Goal: Task Accomplishment & Management: Use online tool/utility

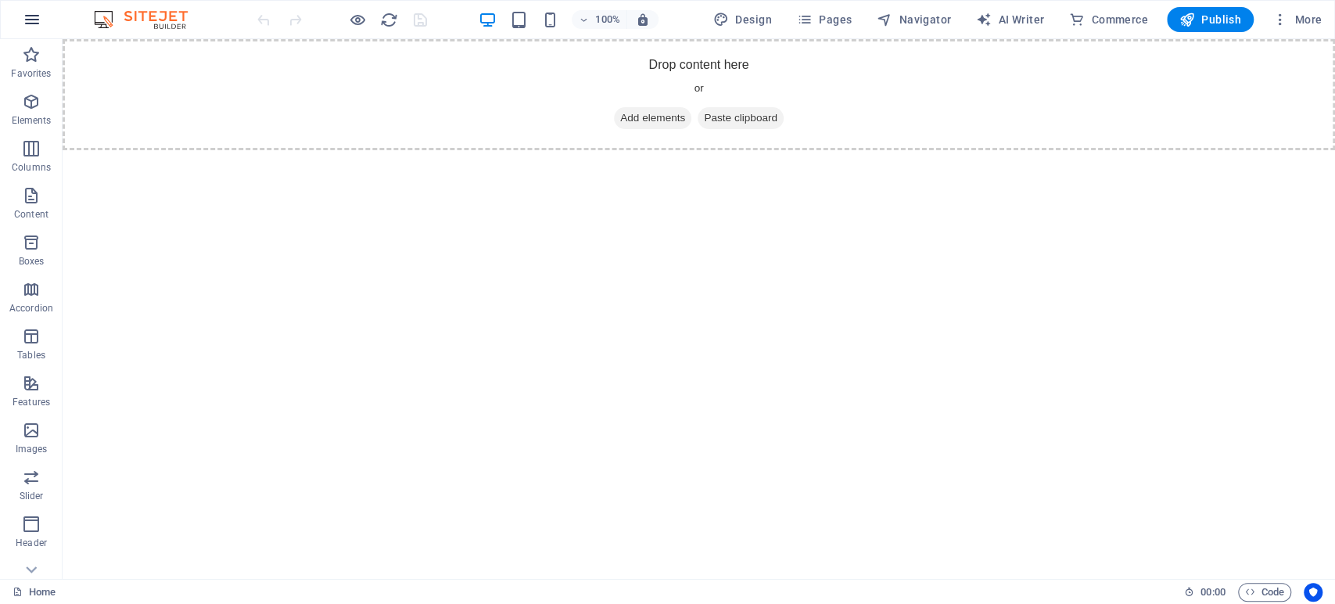
click at [34, 20] on icon "button" at bounding box center [32, 19] width 19 height 19
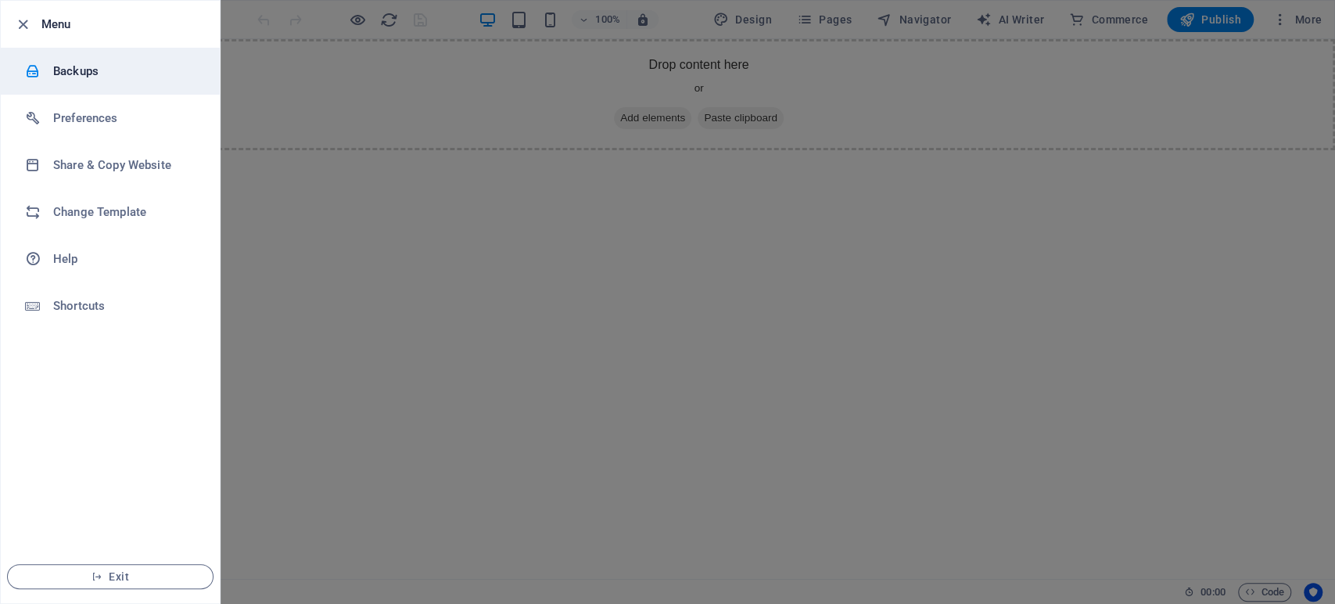
click at [71, 70] on h6 "Backups" at bounding box center [125, 71] width 145 height 19
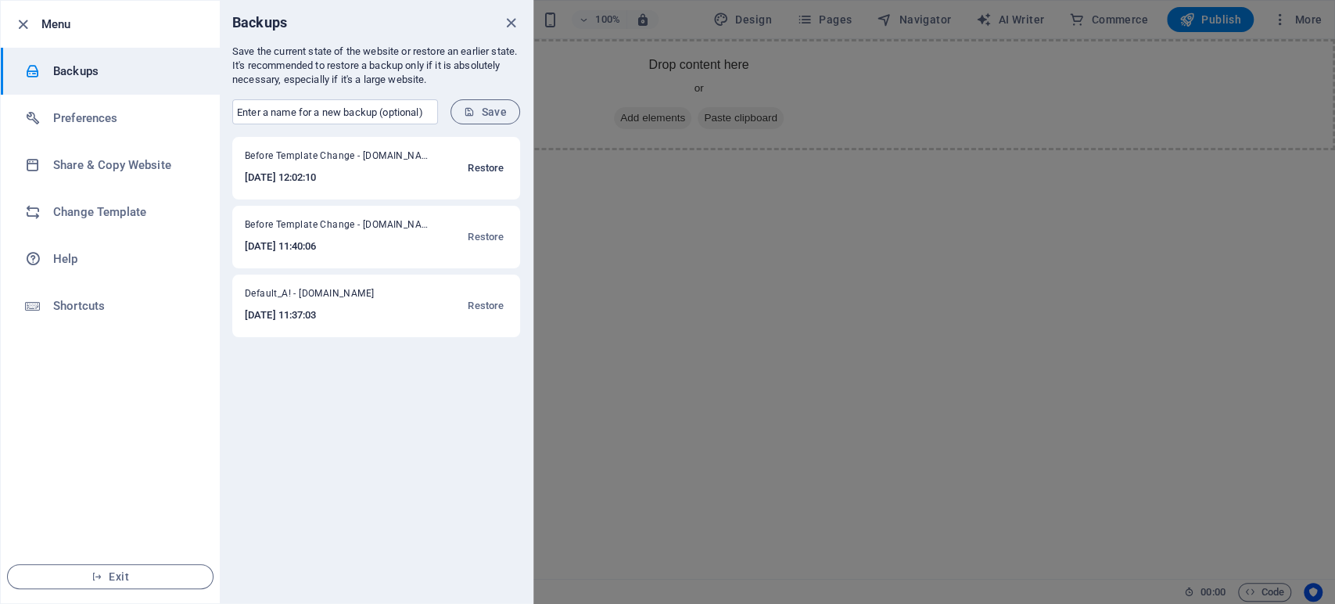
click at [472, 166] on span "Restore" at bounding box center [486, 168] width 36 height 19
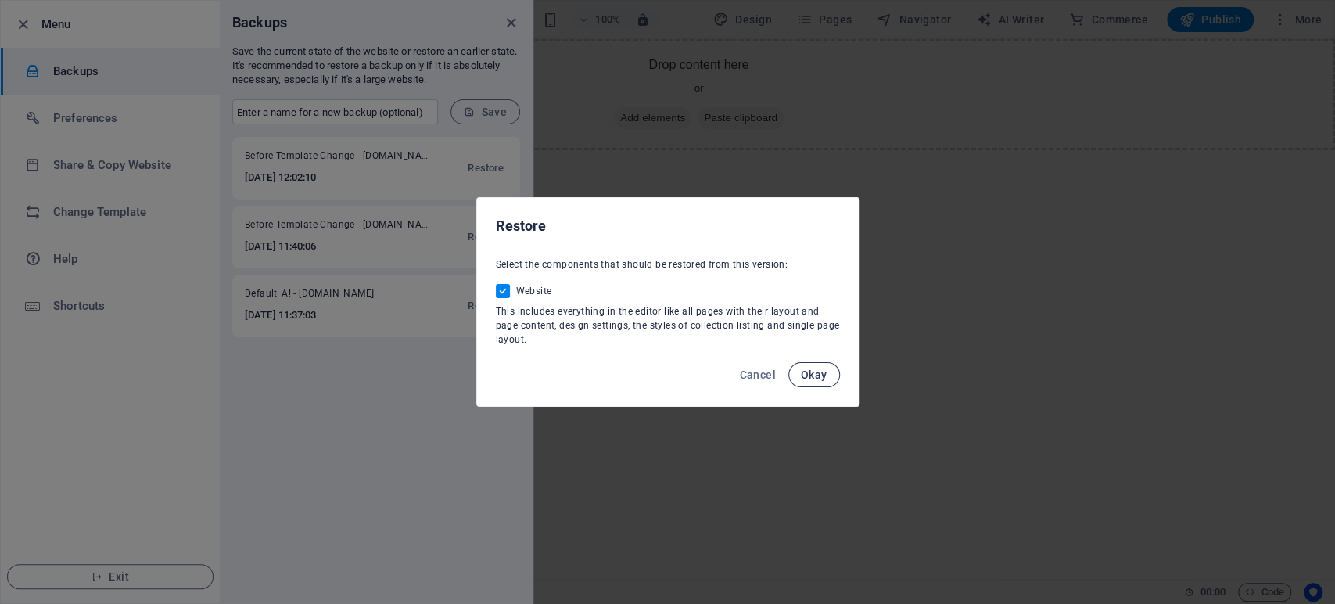
click at [821, 371] on span "Okay" at bounding box center [814, 374] width 27 height 13
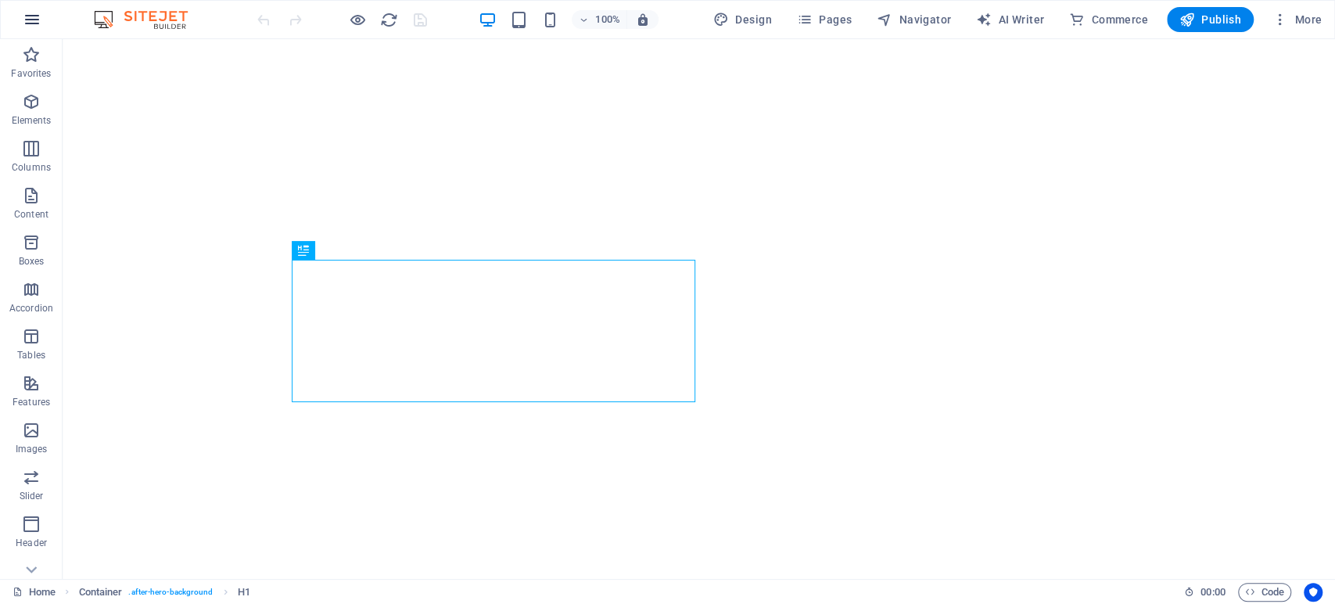
click at [49, 20] on button "button" at bounding box center [32, 20] width 38 height 38
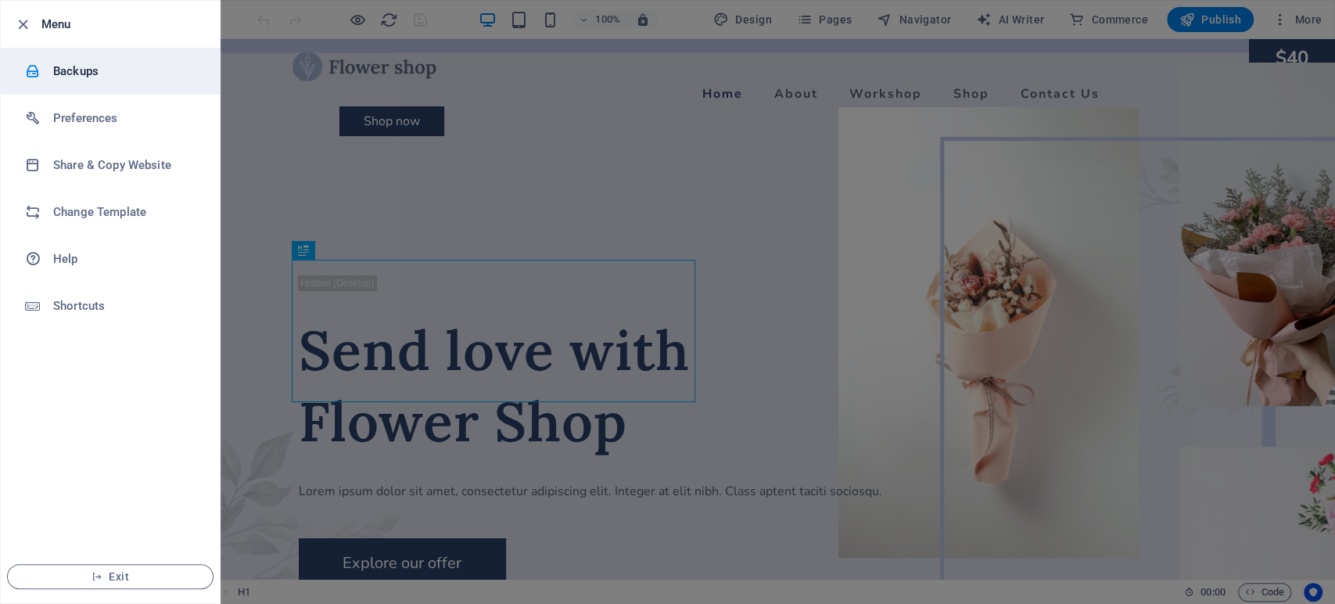
click at [105, 87] on li "Backups" at bounding box center [110, 71] width 219 height 47
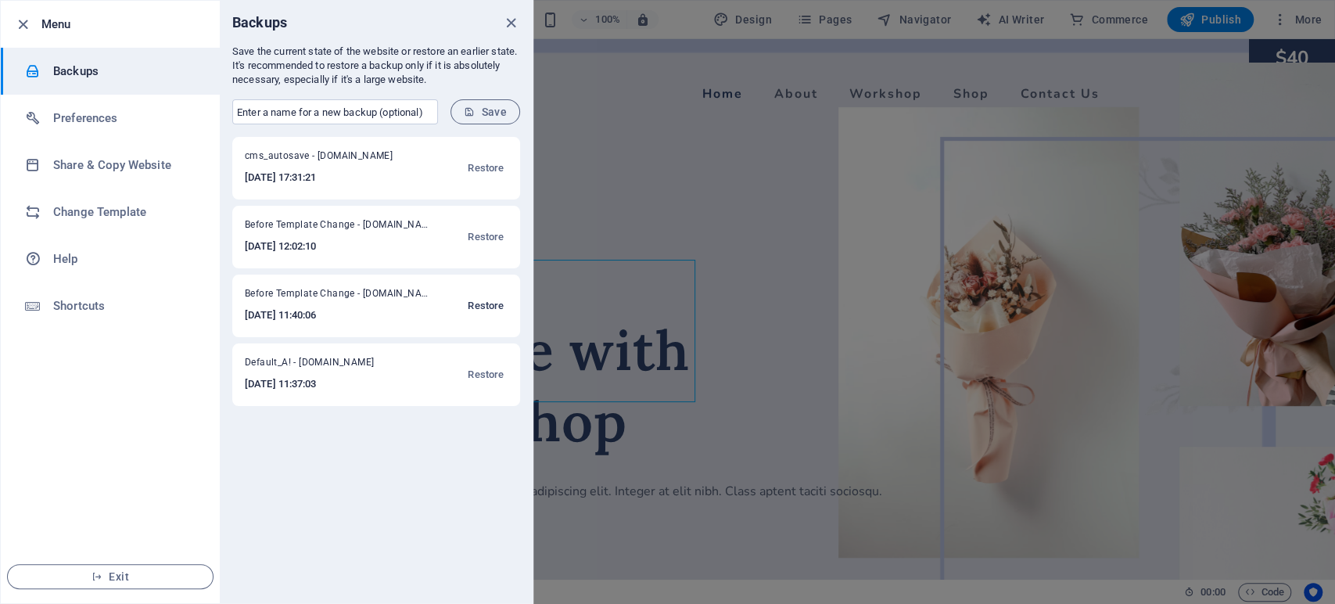
click at [481, 307] on span "Restore" at bounding box center [486, 305] width 36 height 19
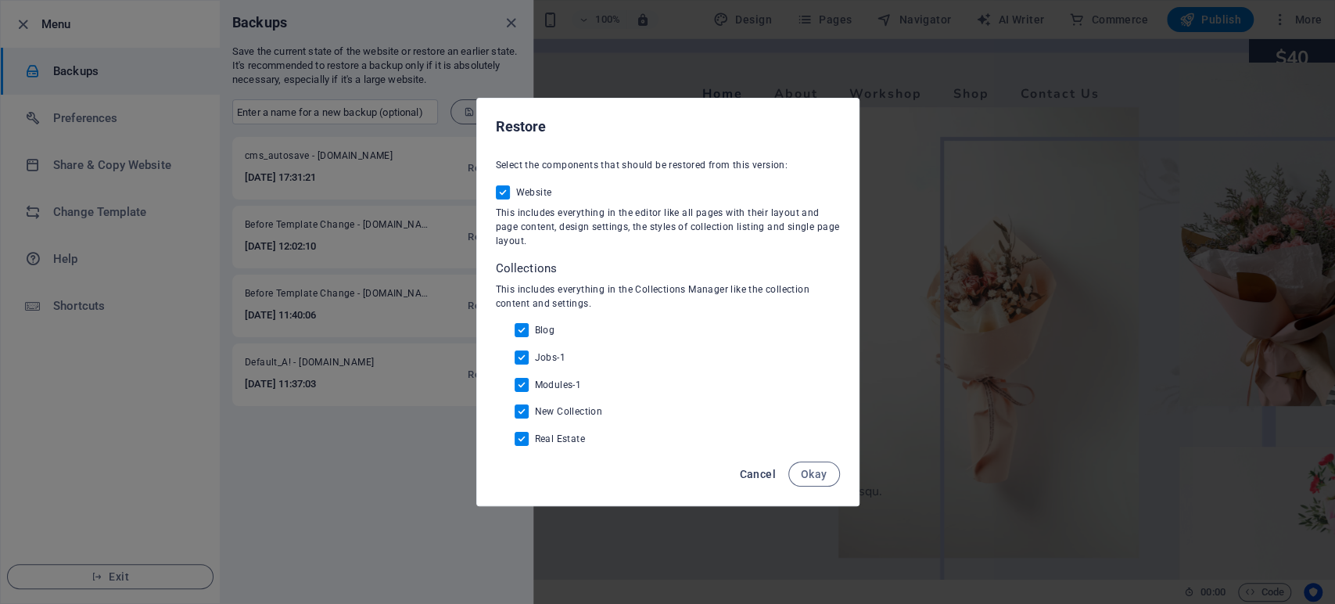
click at [766, 464] on button "Cancel" at bounding box center [757, 473] width 48 height 25
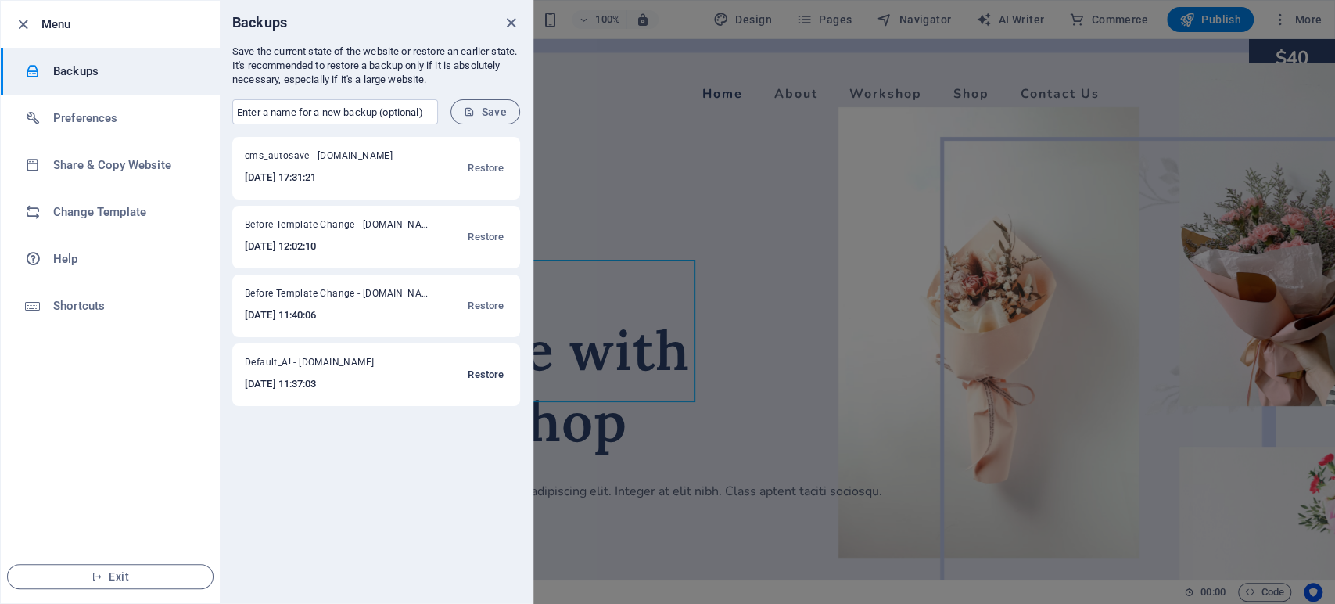
click at [499, 378] on span "Restore" at bounding box center [486, 374] width 36 height 19
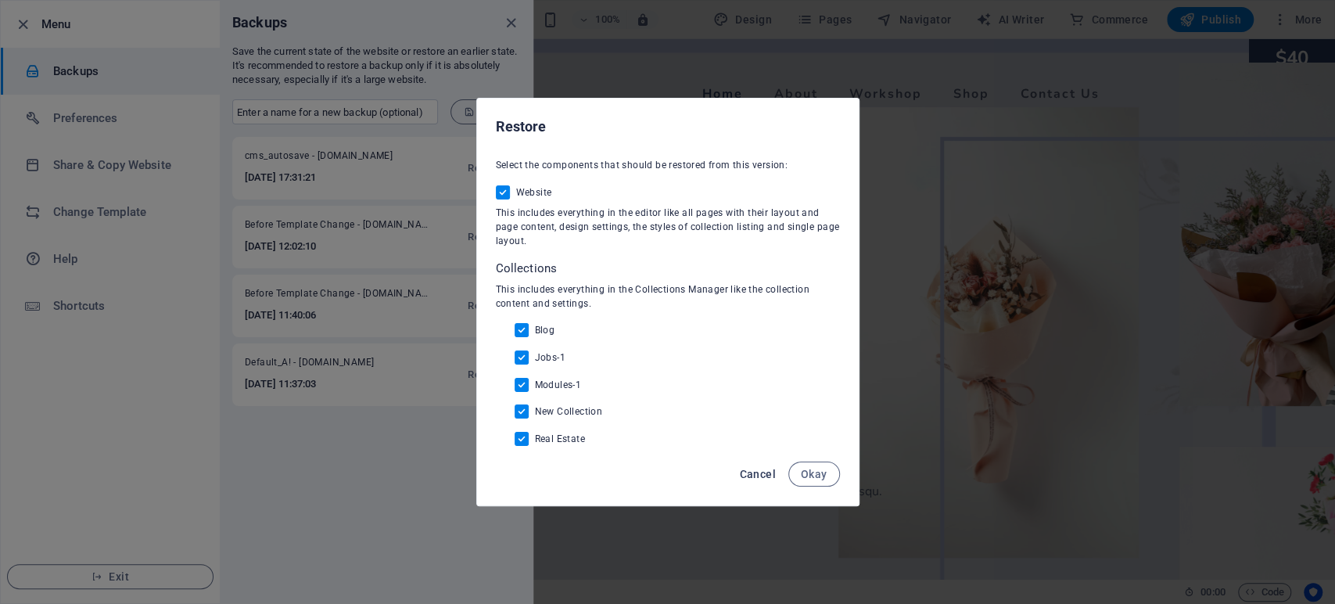
click at [769, 465] on button "Cancel" at bounding box center [757, 473] width 48 height 25
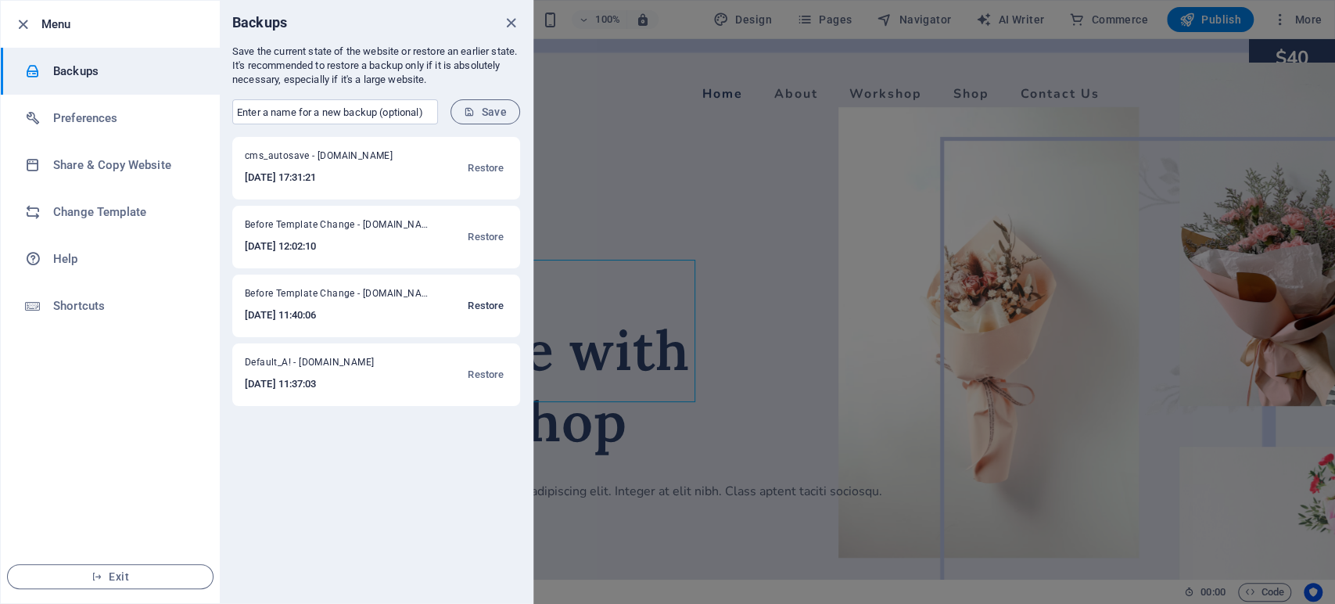
click at [493, 301] on span "Restore" at bounding box center [486, 305] width 36 height 19
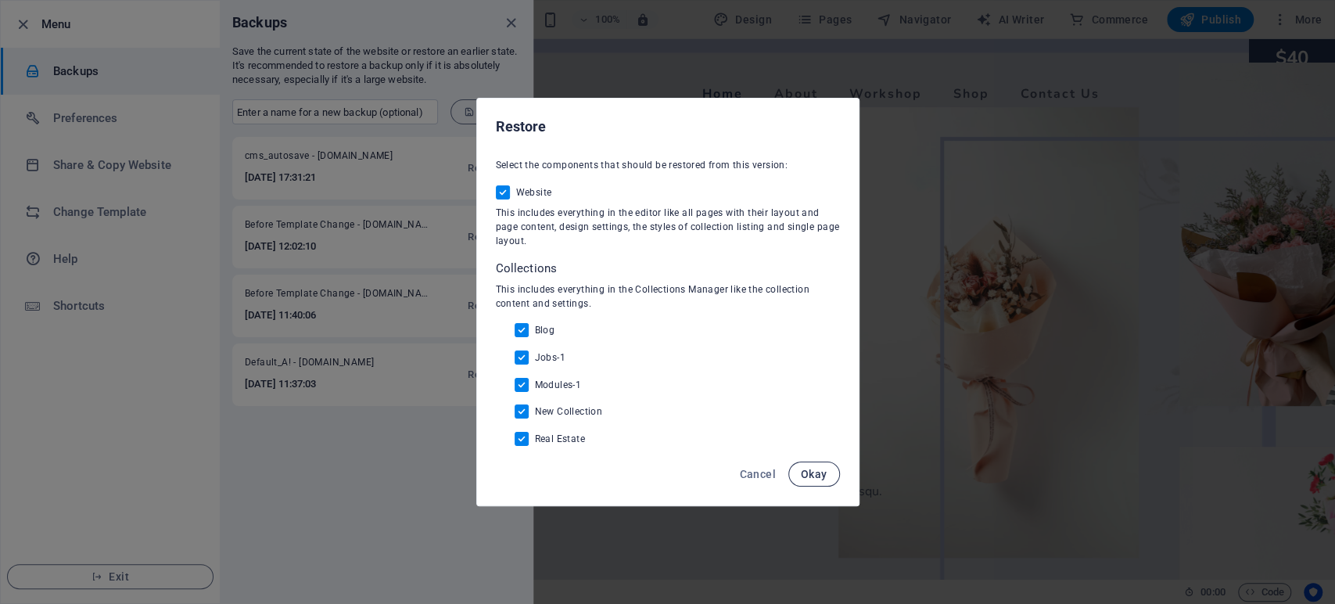
click at [820, 478] on span "Okay" at bounding box center [814, 474] width 27 height 13
checkbox input "false"
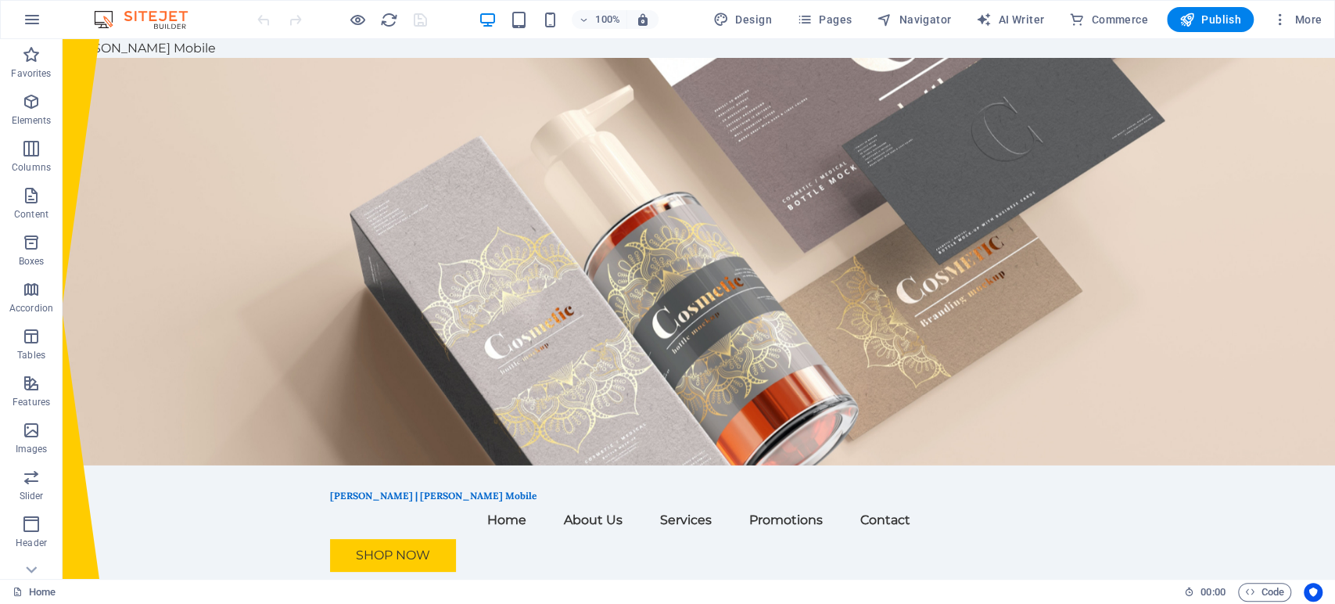
click at [761, 23] on span "Design" at bounding box center [742, 20] width 59 height 16
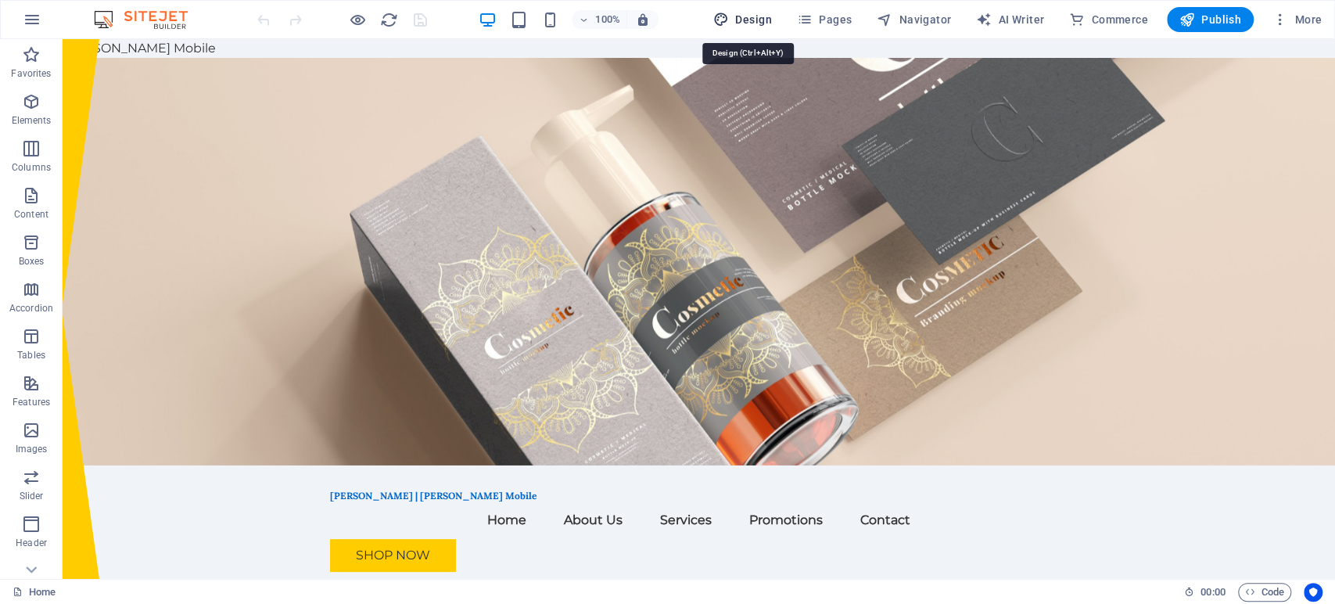
select select "200"
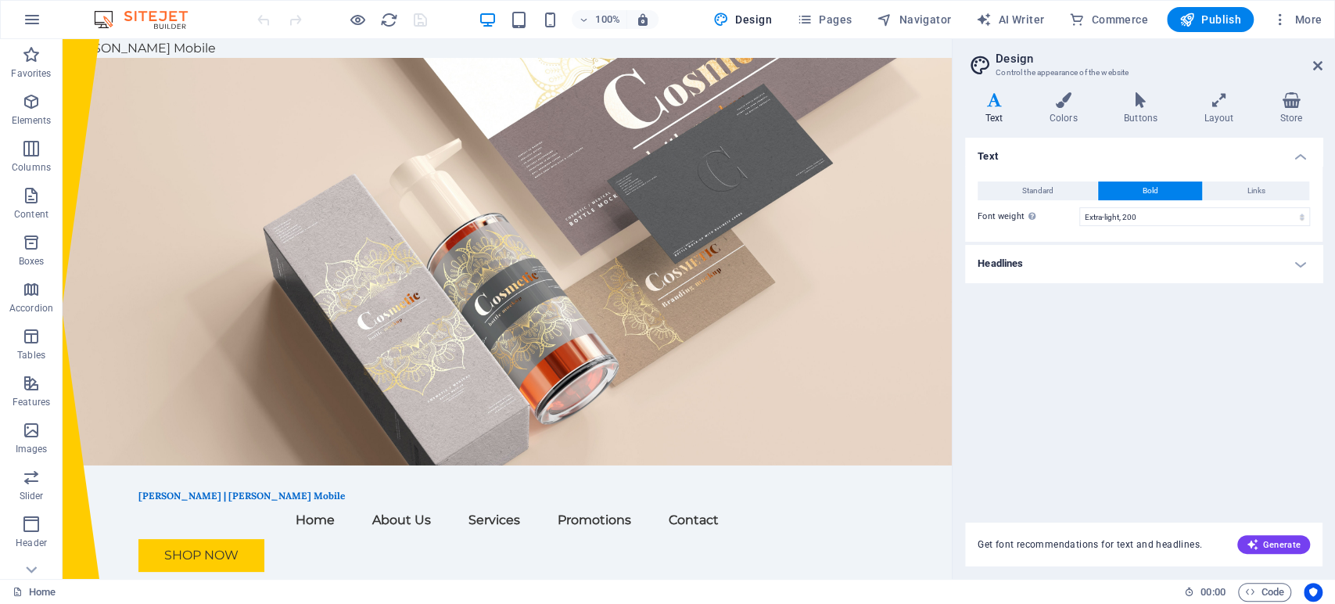
click at [1223, 272] on h4 "Headlines" at bounding box center [1143, 264] width 357 height 38
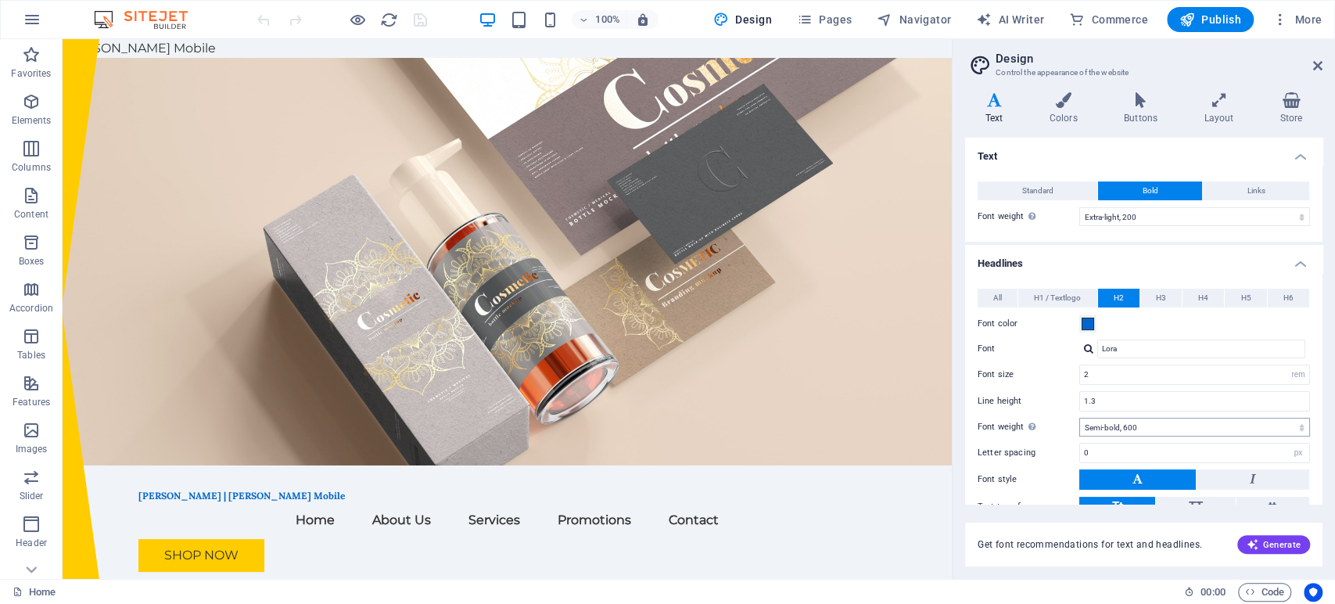
scroll to position [109, 0]
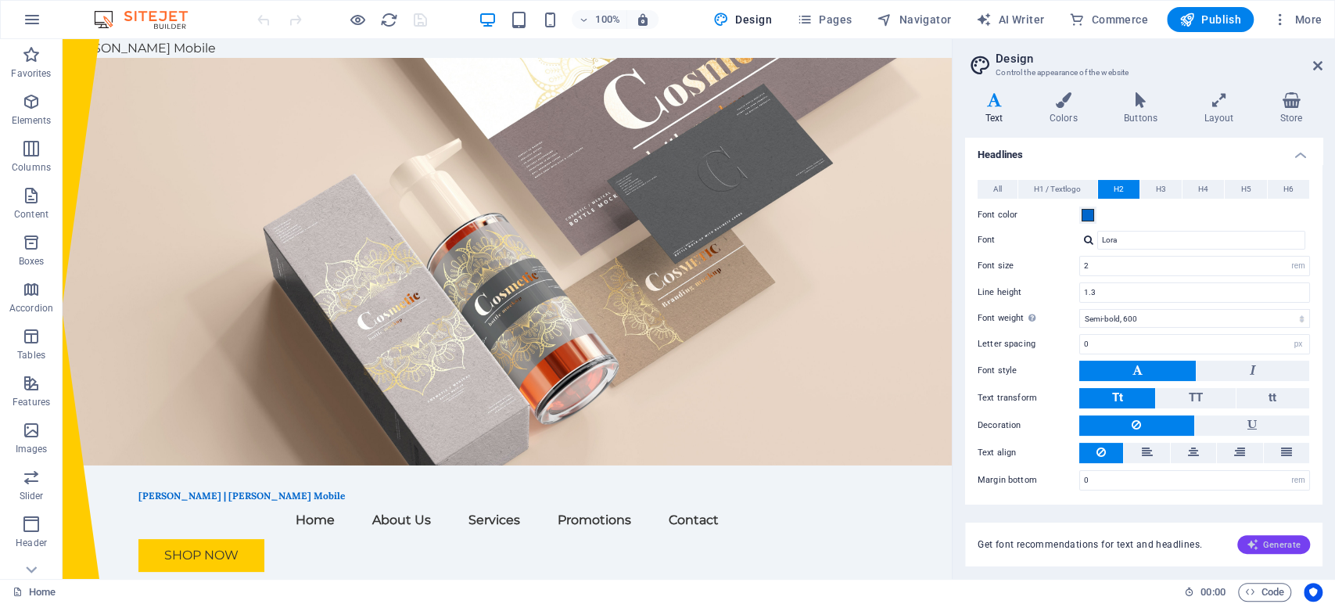
click at [1272, 544] on span "Generate" at bounding box center [1273, 544] width 54 height 13
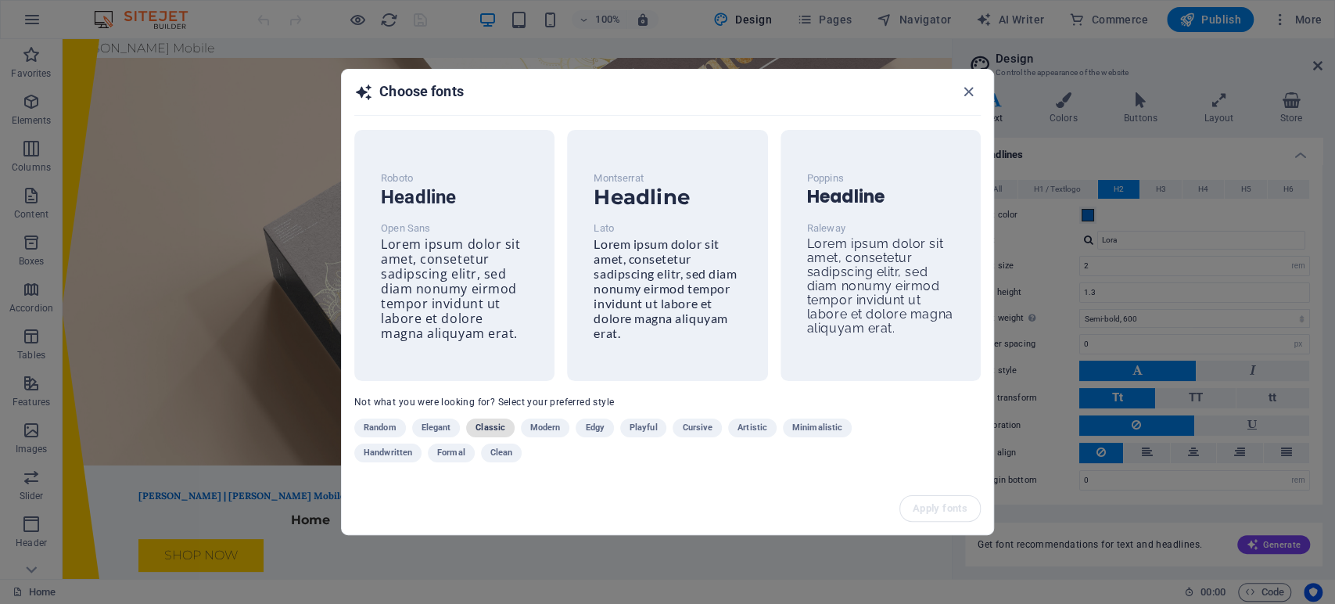
click at [502, 419] on span "Classic" at bounding box center [490, 427] width 30 height 19
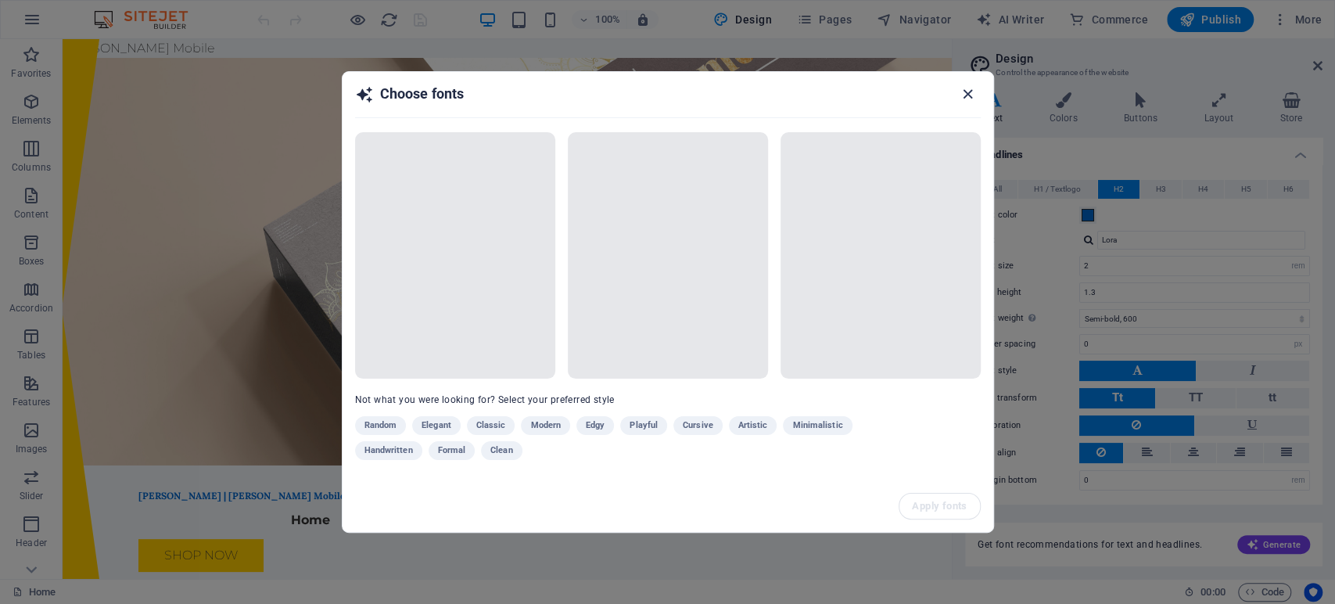
click at [972, 94] on icon "button" at bounding box center [968, 94] width 18 height 18
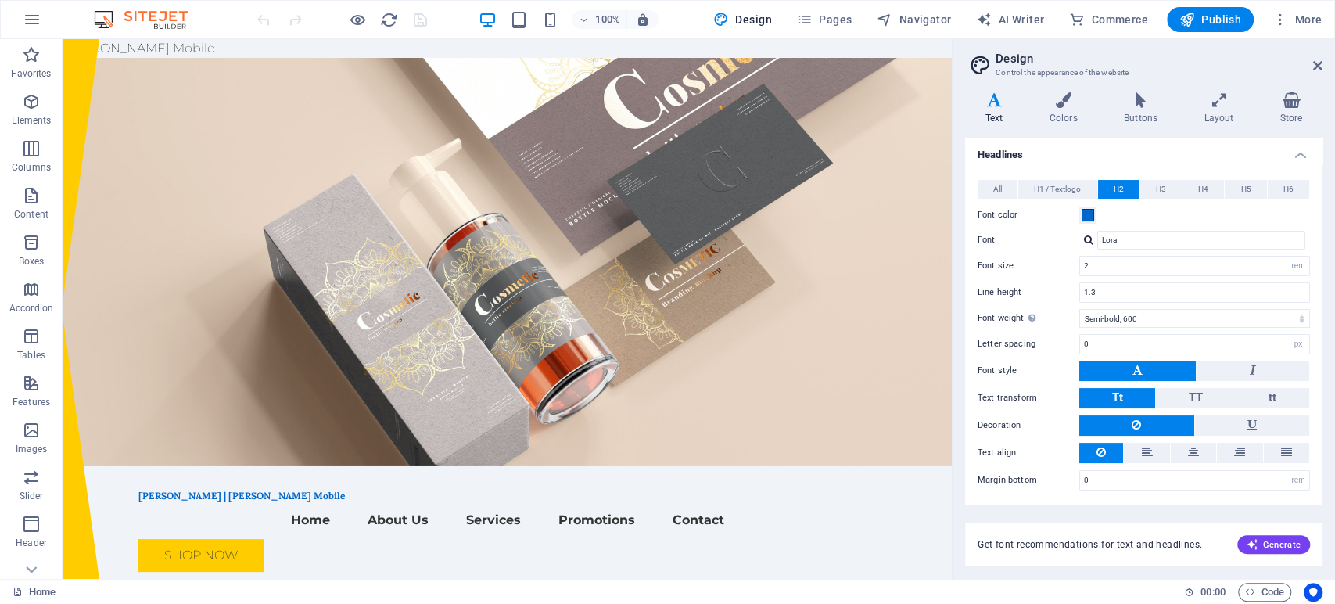
scroll to position [0, 0]
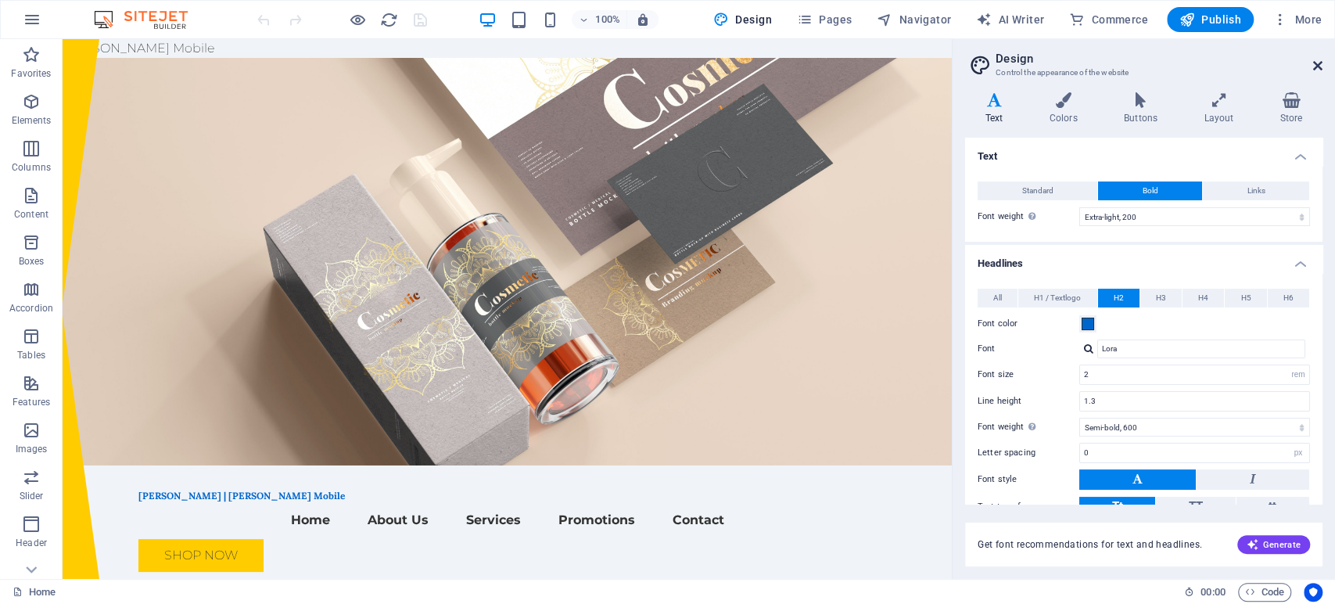
click at [1317, 68] on icon at bounding box center [1317, 65] width 9 height 13
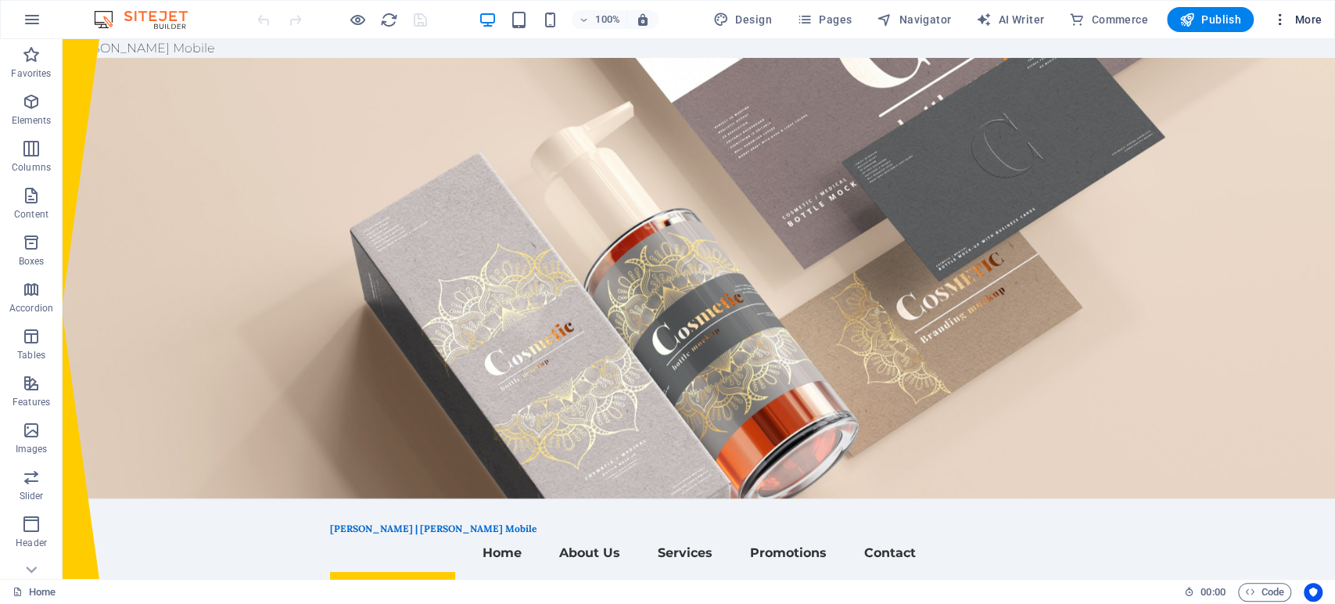
click at [1298, 26] on span "More" at bounding box center [1296, 20] width 49 height 16
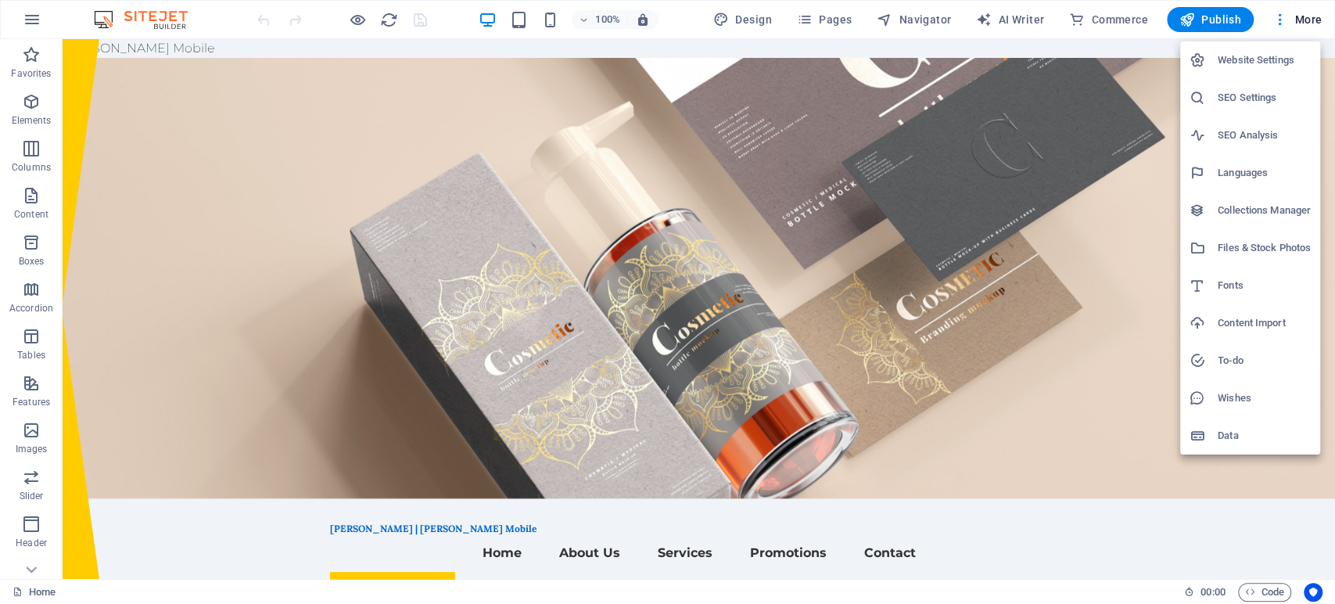
click at [1087, 17] on div at bounding box center [667, 302] width 1335 height 604
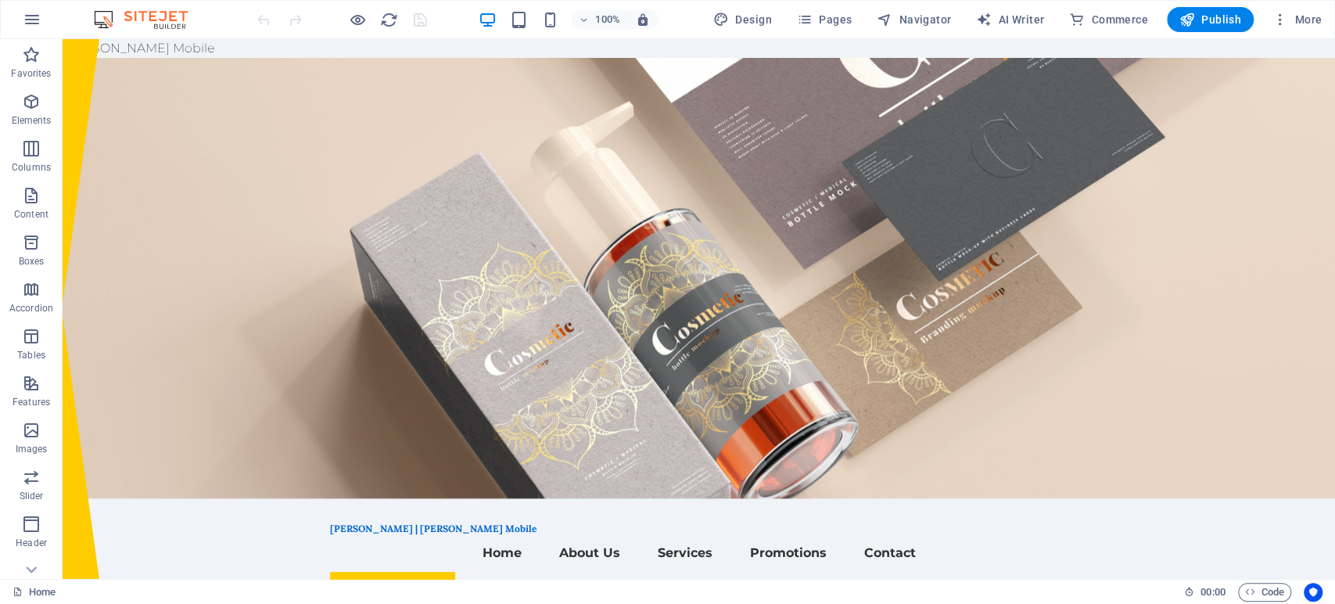
click at [1087, 17] on span "Commerce" at bounding box center [1108, 20] width 79 height 16
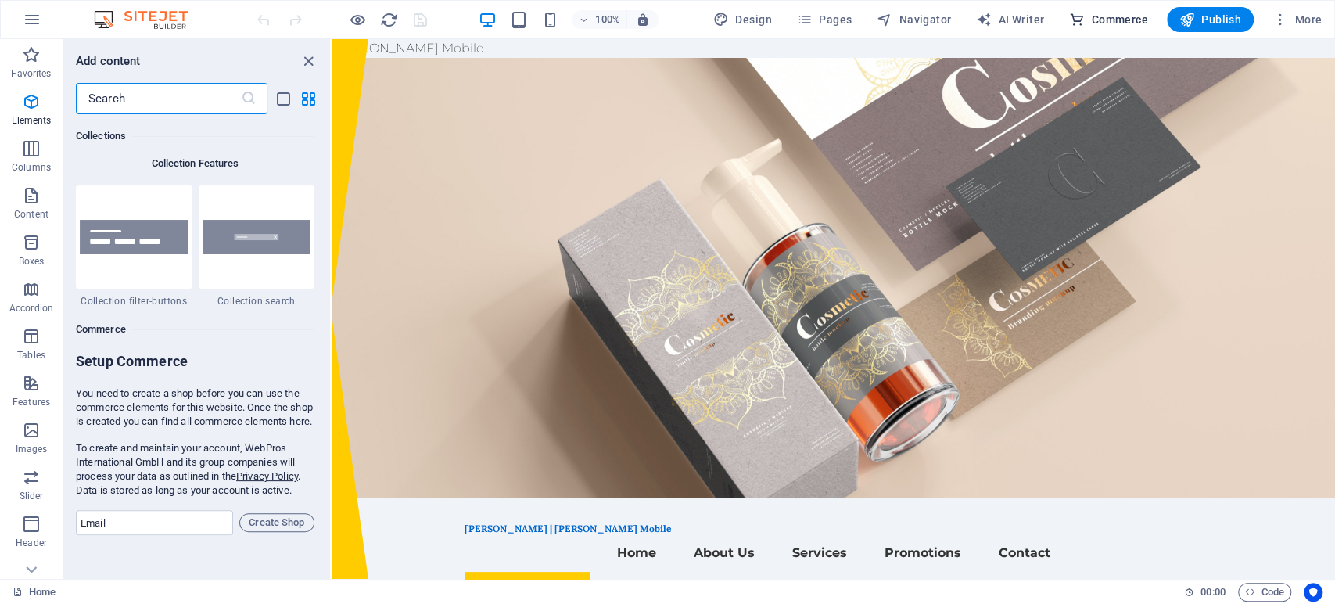
scroll to position [15067, 0]
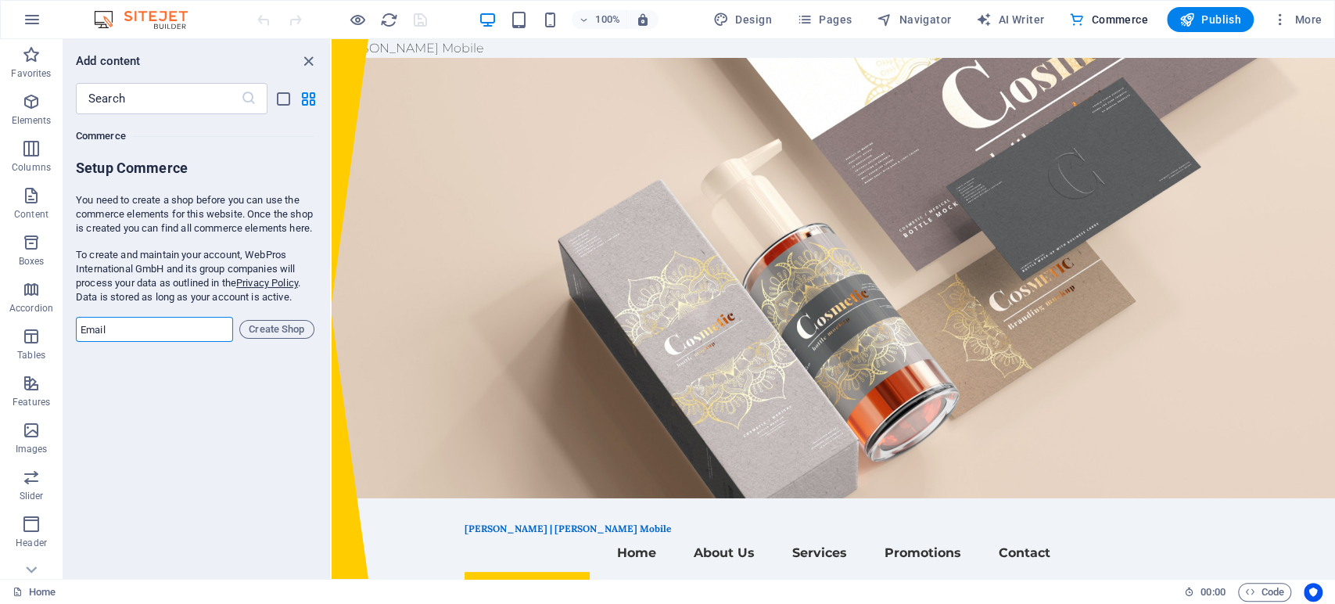
click at [157, 342] on input "email" at bounding box center [154, 329] width 157 height 25
click at [1018, 27] on button "AI Writer" at bounding box center [1009, 19] width 81 height 25
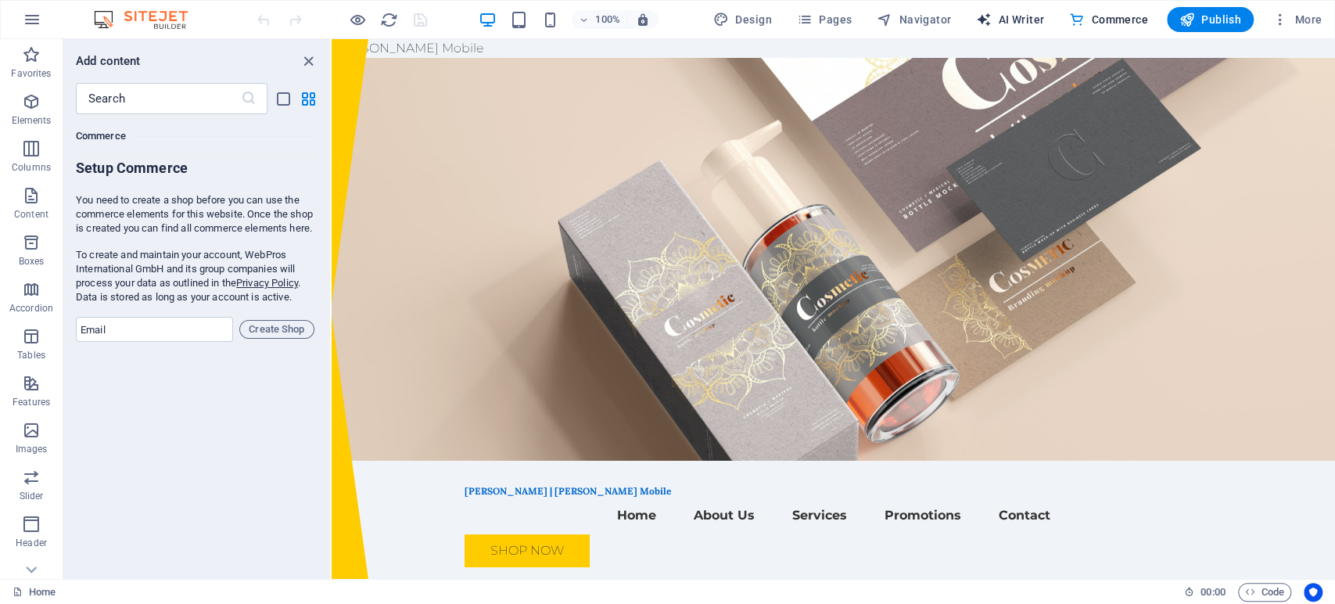
select select "English"
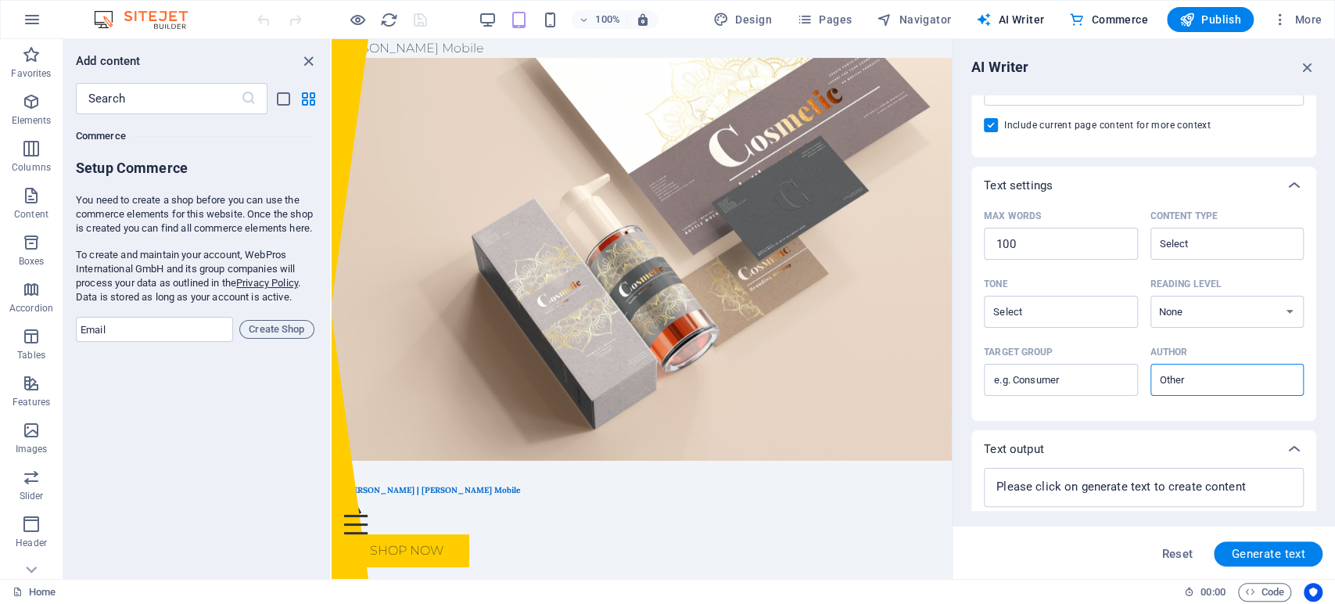
scroll to position [0, 0]
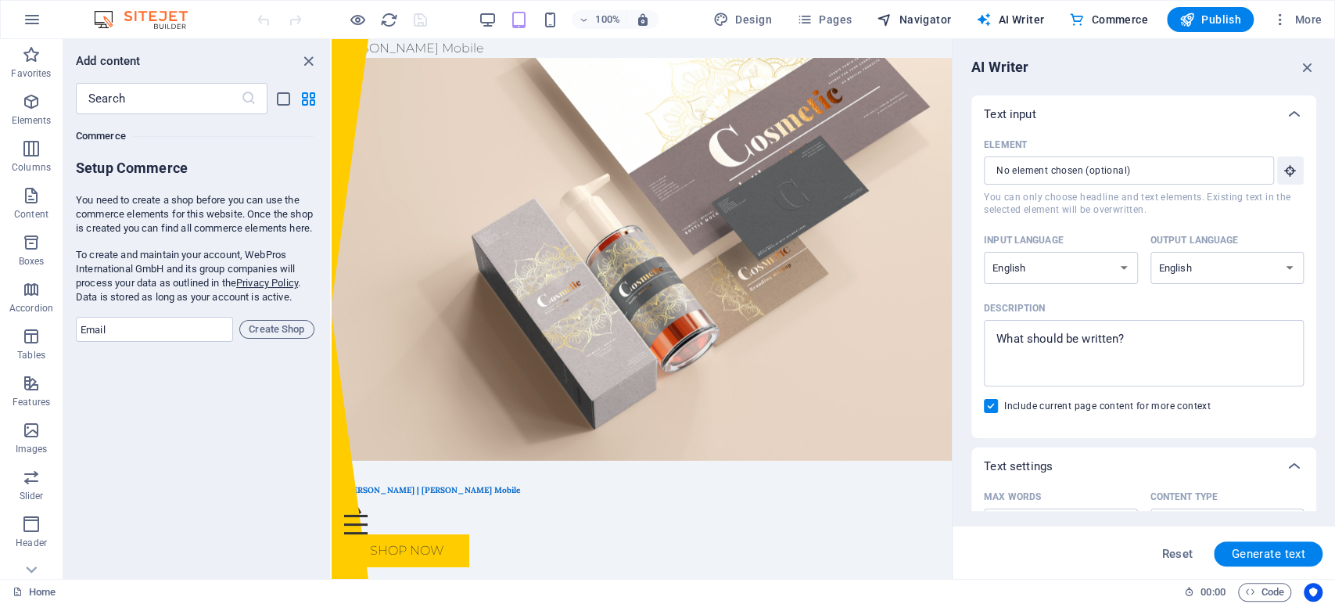
click at [886, 23] on icon "button" at bounding box center [884, 20] width 16 height 16
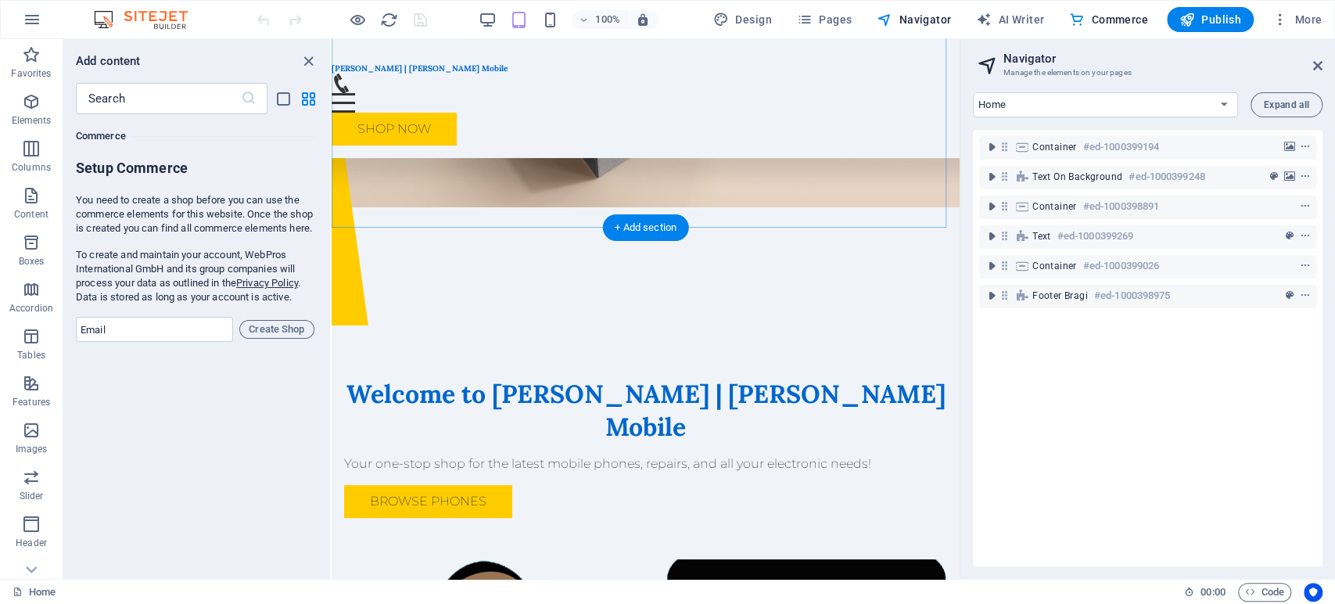
scroll to position [271, 0]
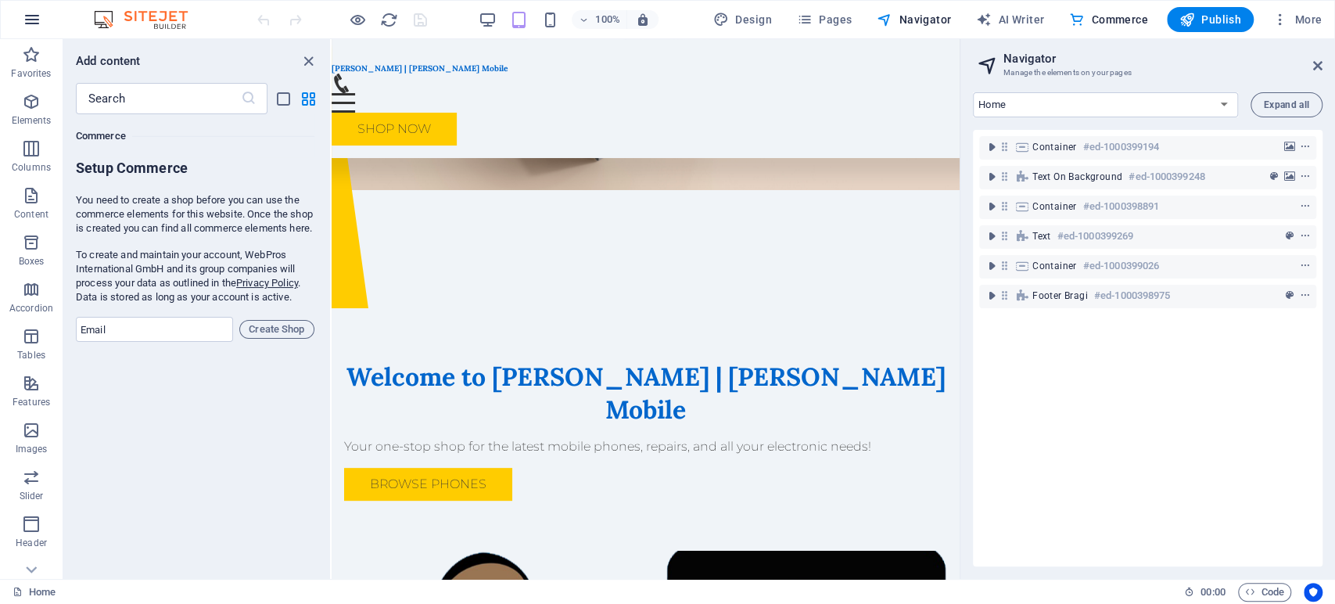
click at [34, 23] on icon "button" at bounding box center [32, 19] width 19 height 19
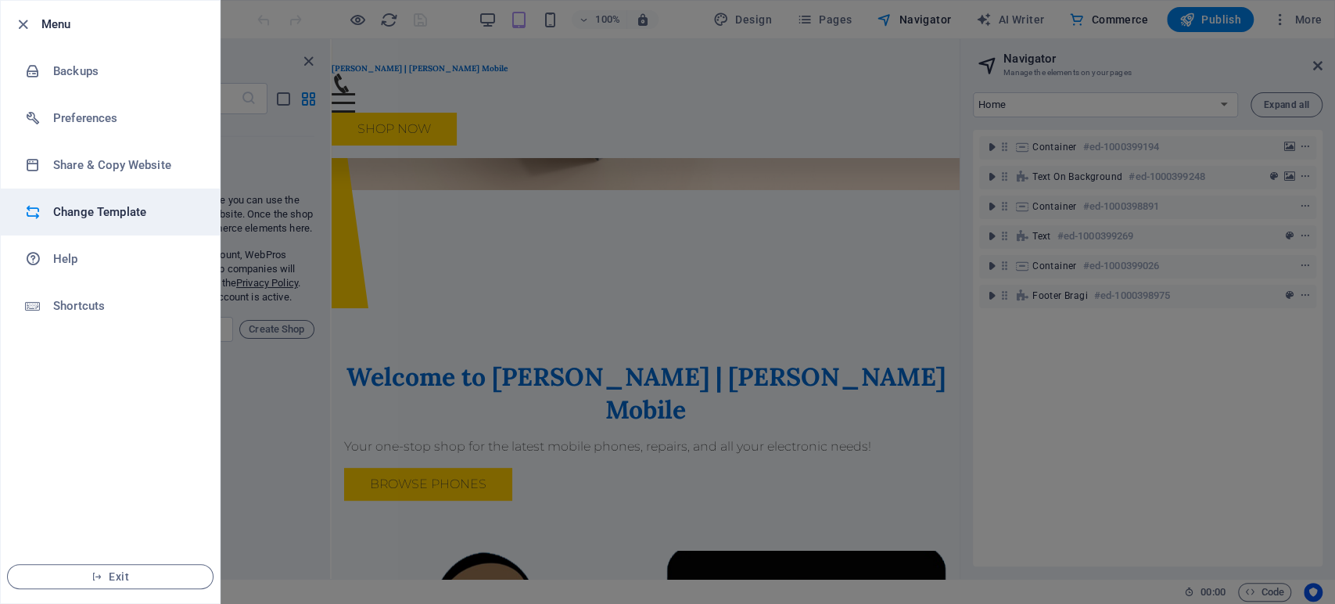
click at [97, 196] on li "Change Template" at bounding box center [110, 211] width 219 height 47
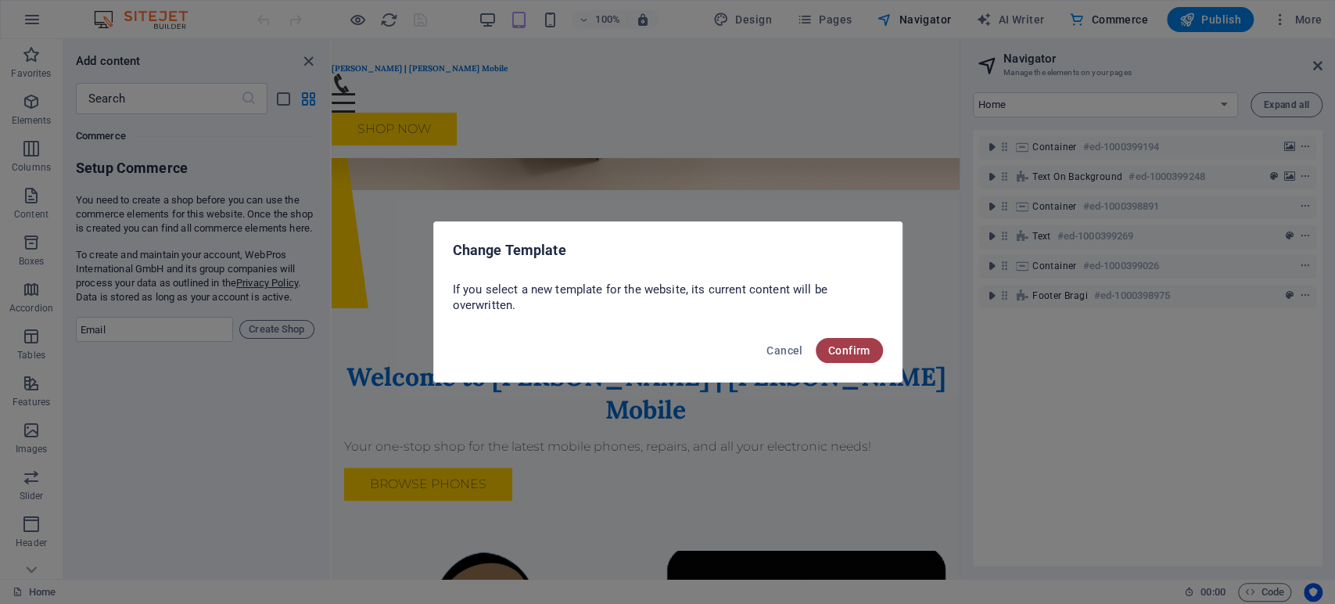
click at [854, 353] on span "Confirm" at bounding box center [849, 350] width 42 height 13
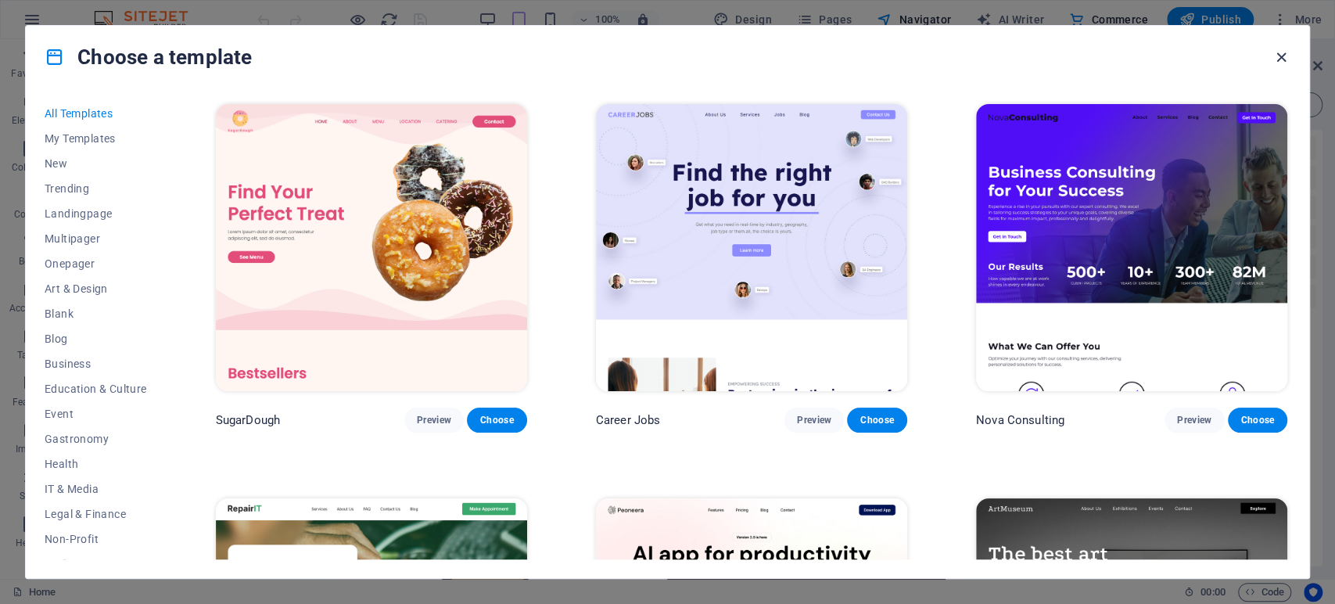
click at [1282, 60] on icon "button" at bounding box center [1281, 57] width 18 height 18
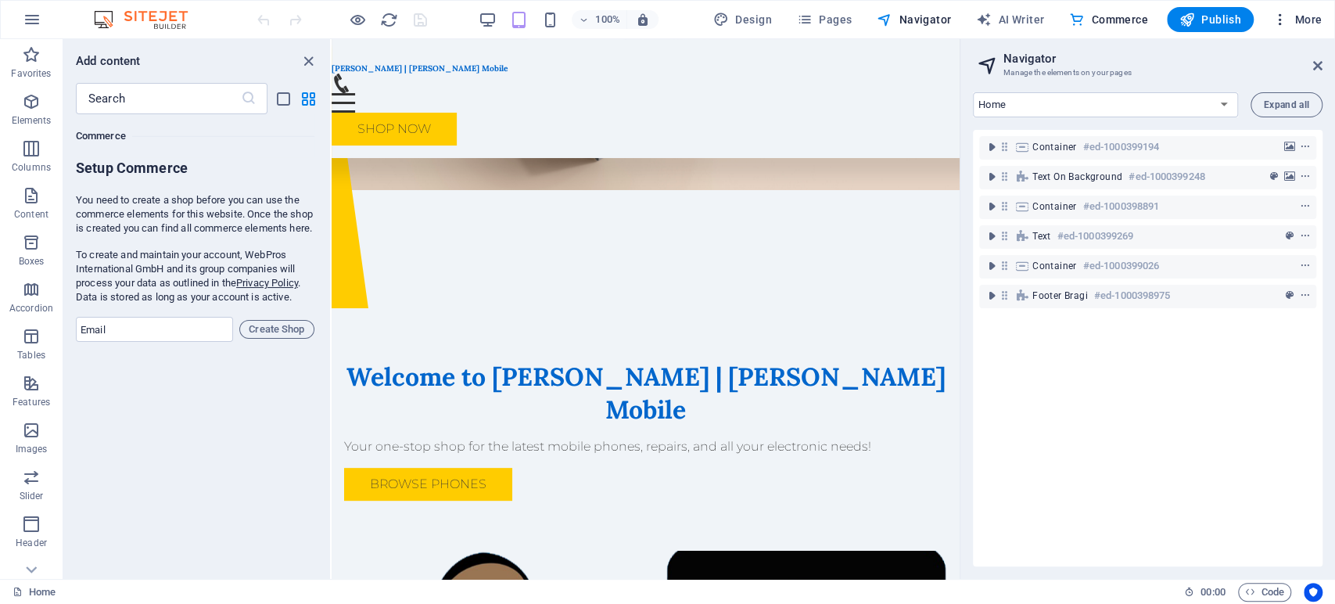
click at [1282, 24] on icon "button" at bounding box center [1280, 20] width 16 height 16
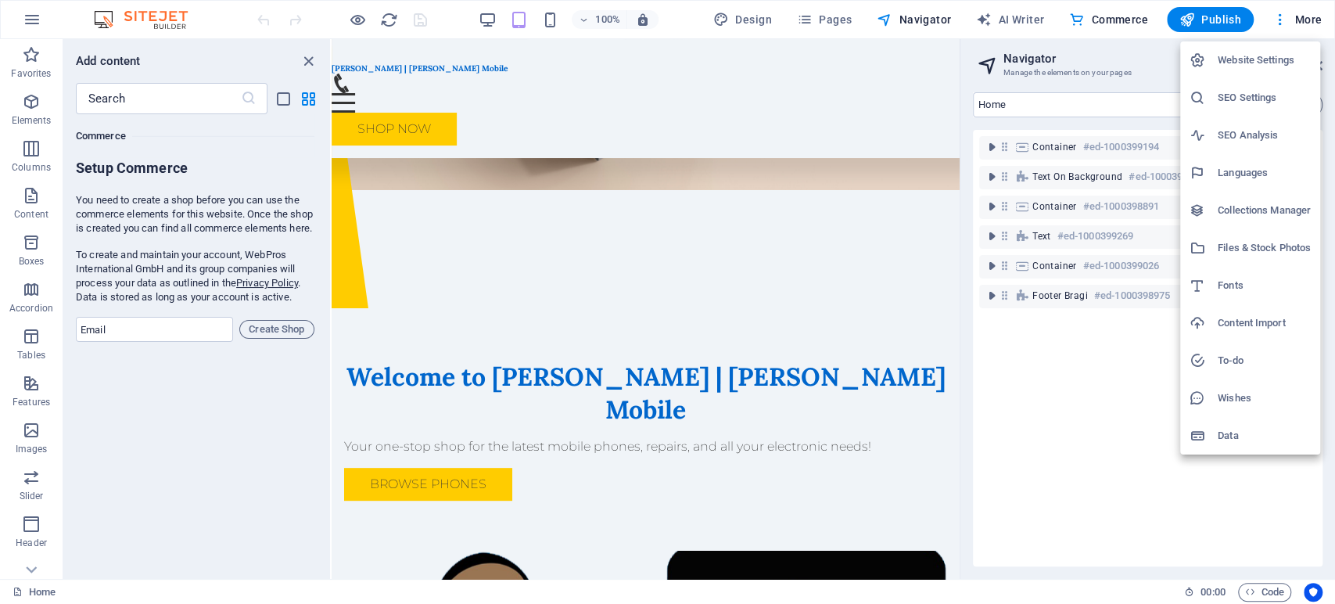
click at [844, 18] on div at bounding box center [667, 302] width 1335 height 604
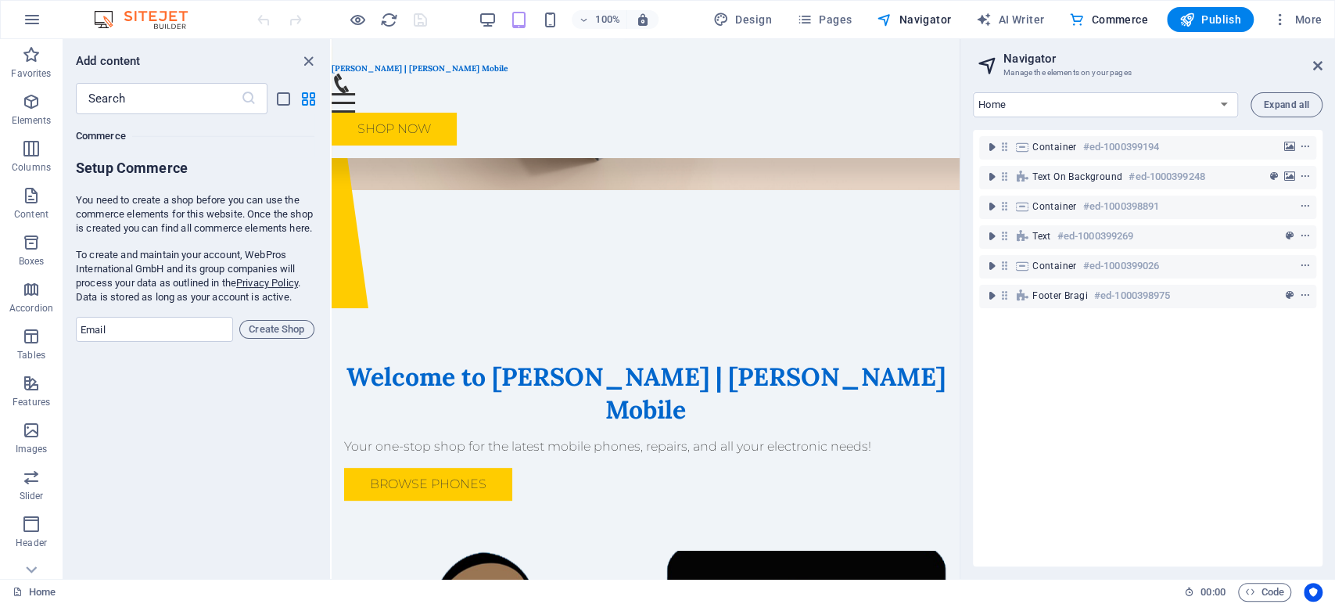
click at [844, 18] on div "Website Settings SEO Settings SEO Analysis Languages Collections Manager Files …" at bounding box center [667, 306] width 1335 height 594
click at [844, 18] on span "Pages" at bounding box center [824, 20] width 55 height 16
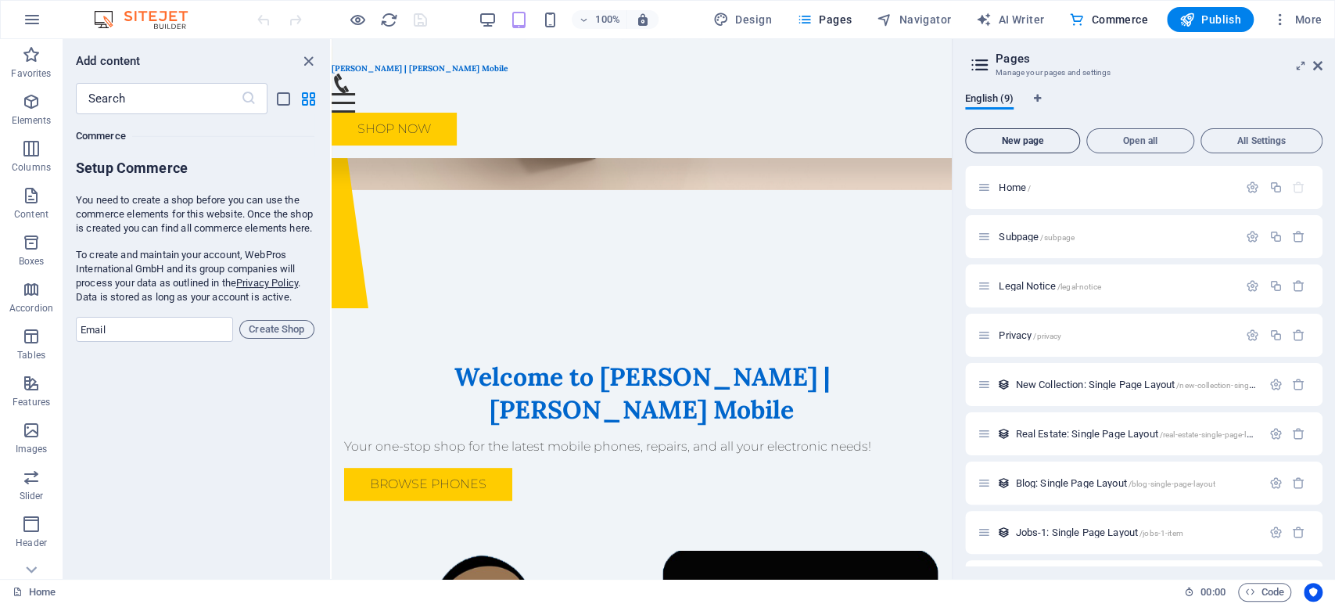
click at [1027, 137] on span "New page" at bounding box center [1022, 140] width 101 height 9
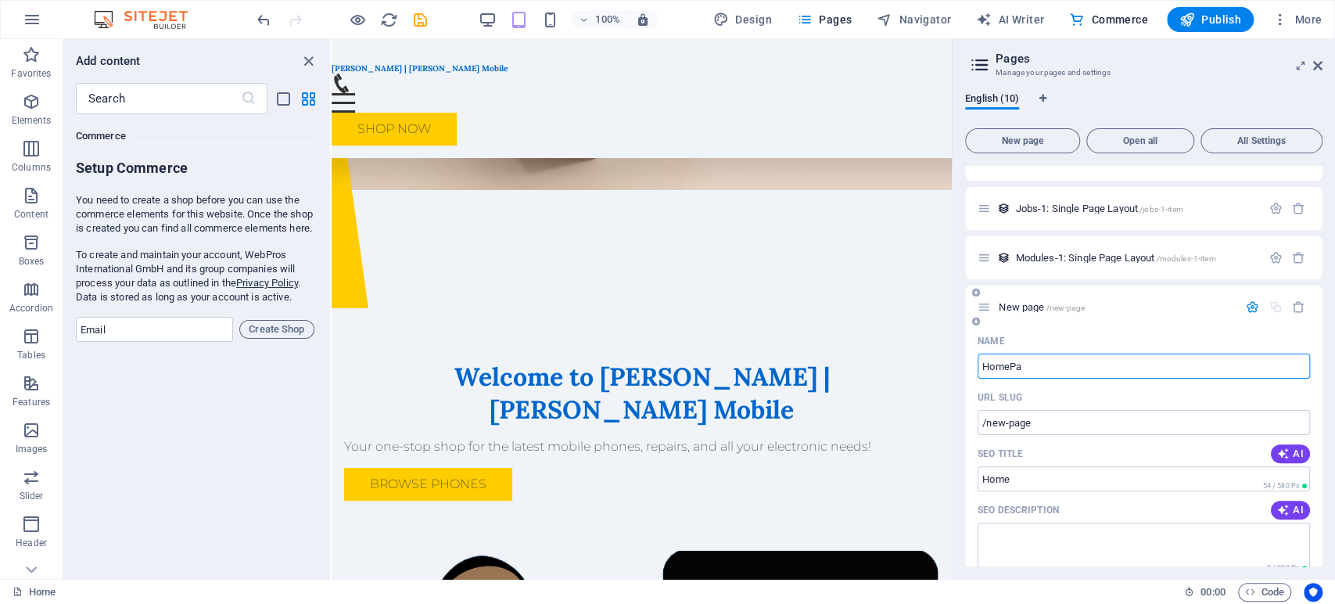
type input "HomePag"
type input "/home"
type input "HomePage"
type input "/homepage"
click at [1034, 305] on span "HomePage /homepage" at bounding box center [1044, 307] width 93 height 12
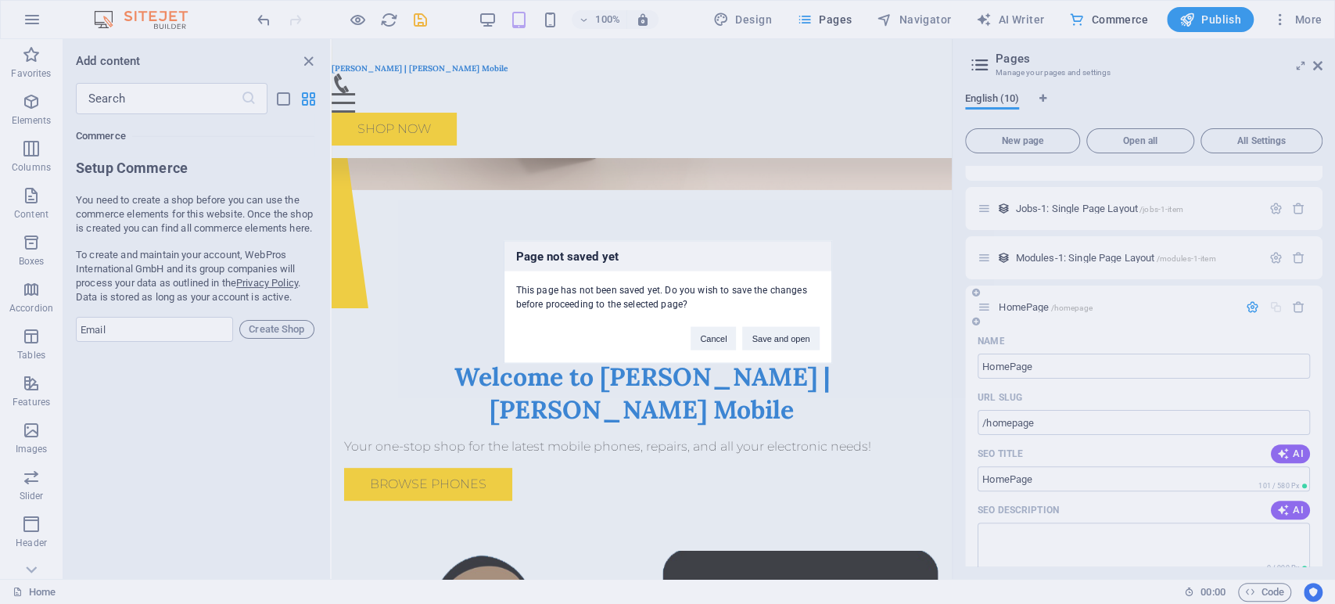
click at [1034, 305] on div "Page not saved yet This page has not been saved yet. Do you wish to save the ch…" at bounding box center [667, 302] width 1335 height 604
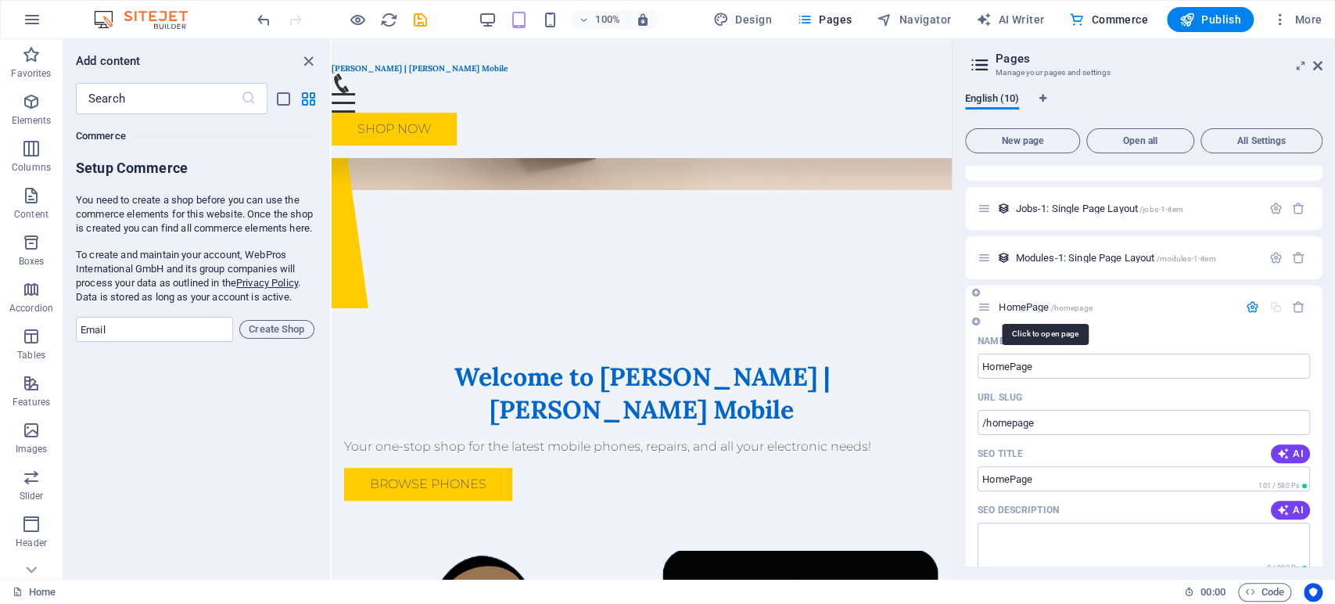
click at [1034, 305] on span "HomePage /homepage" at bounding box center [1044, 307] width 93 height 12
click at [1005, 305] on span "HomePage /homepage" at bounding box center [1044, 307] width 93 height 12
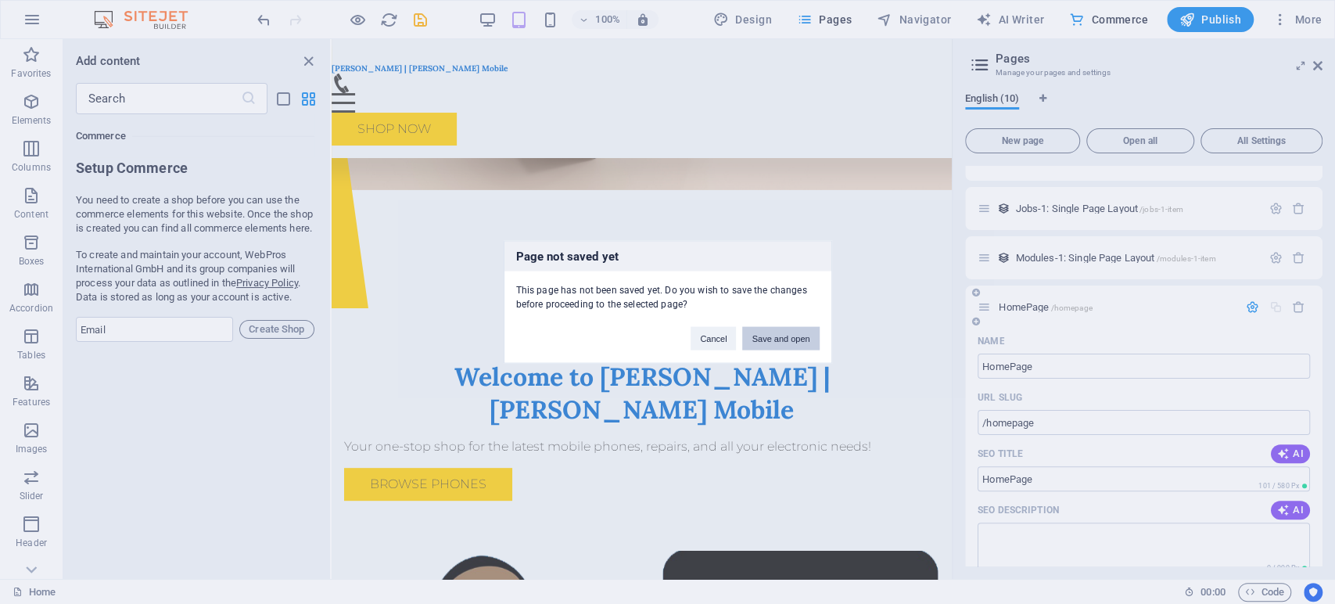
click at [1005, 305] on div "Page not saved yet This page has not been saved yet. Do you wish to save the ch…" at bounding box center [667, 302] width 1335 height 604
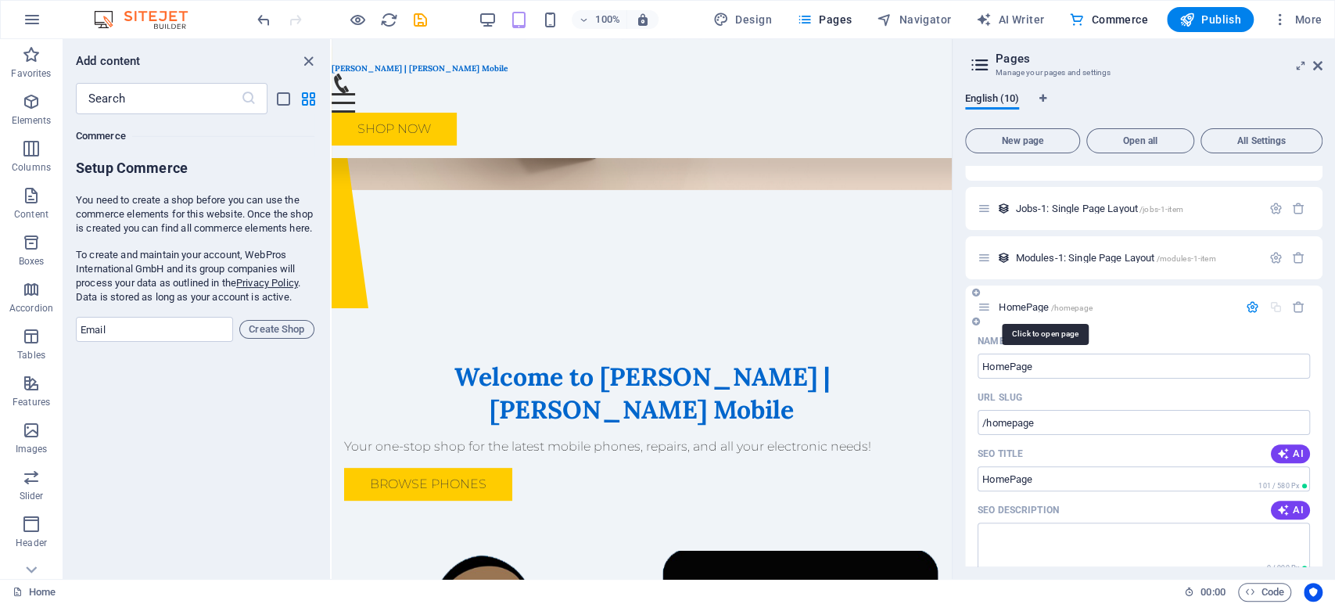
click at [1005, 305] on span "HomePage /homepage" at bounding box center [1044, 307] width 93 height 12
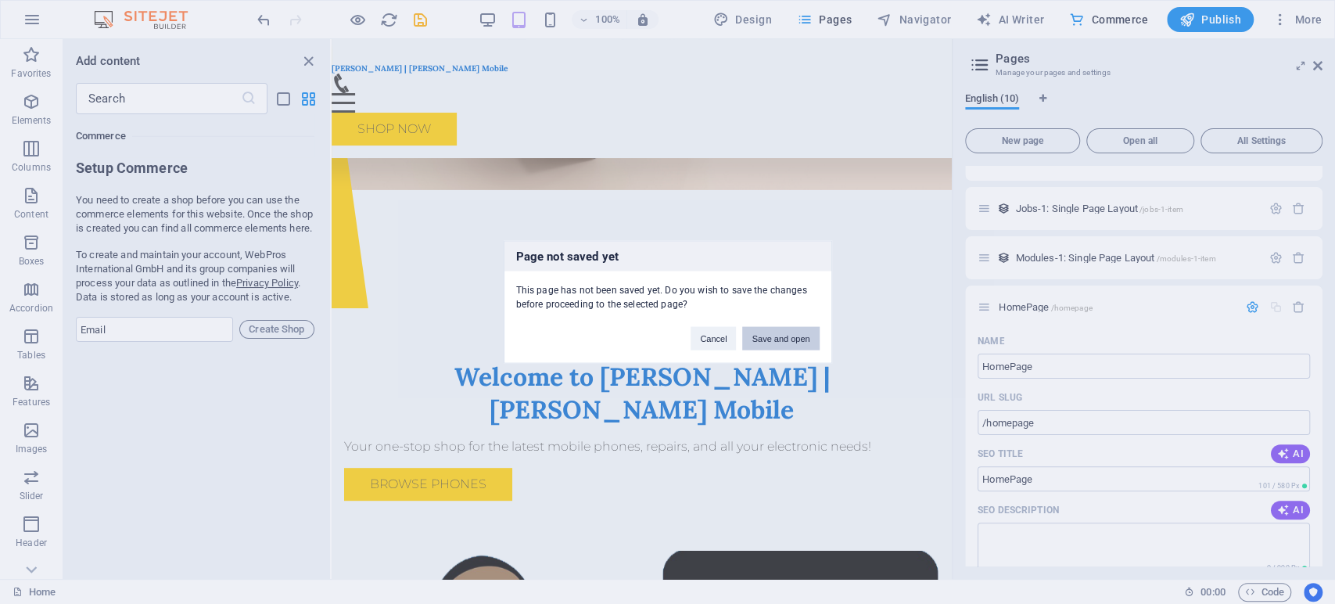
click at [787, 332] on button "Save and open" at bounding box center [780, 338] width 77 height 23
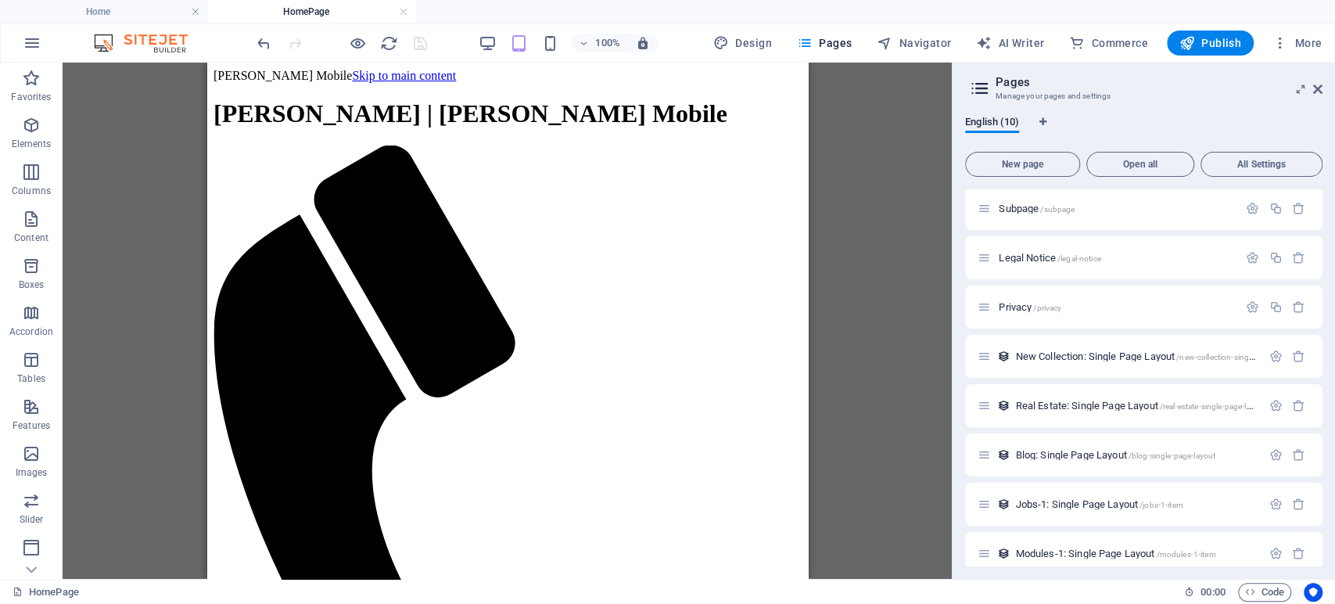
scroll to position [0, 0]
click at [1313, 84] on icon at bounding box center [1317, 89] width 9 height 13
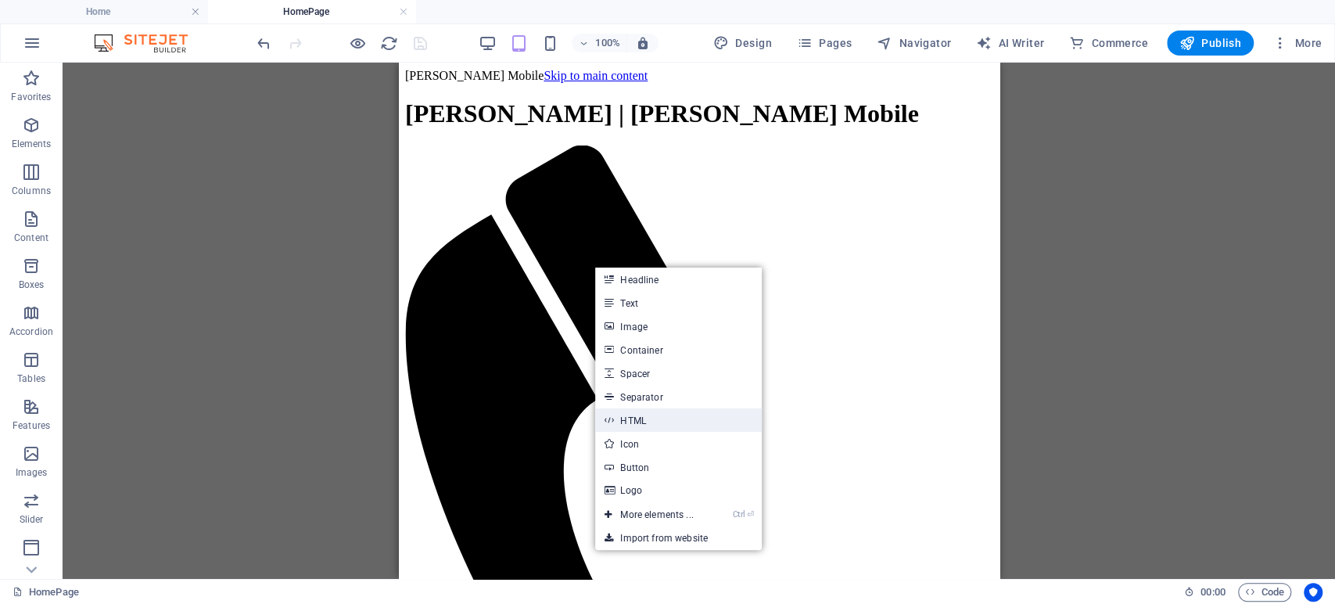
click at [654, 418] on link "HTML" at bounding box center [678, 419] width 166 height 23
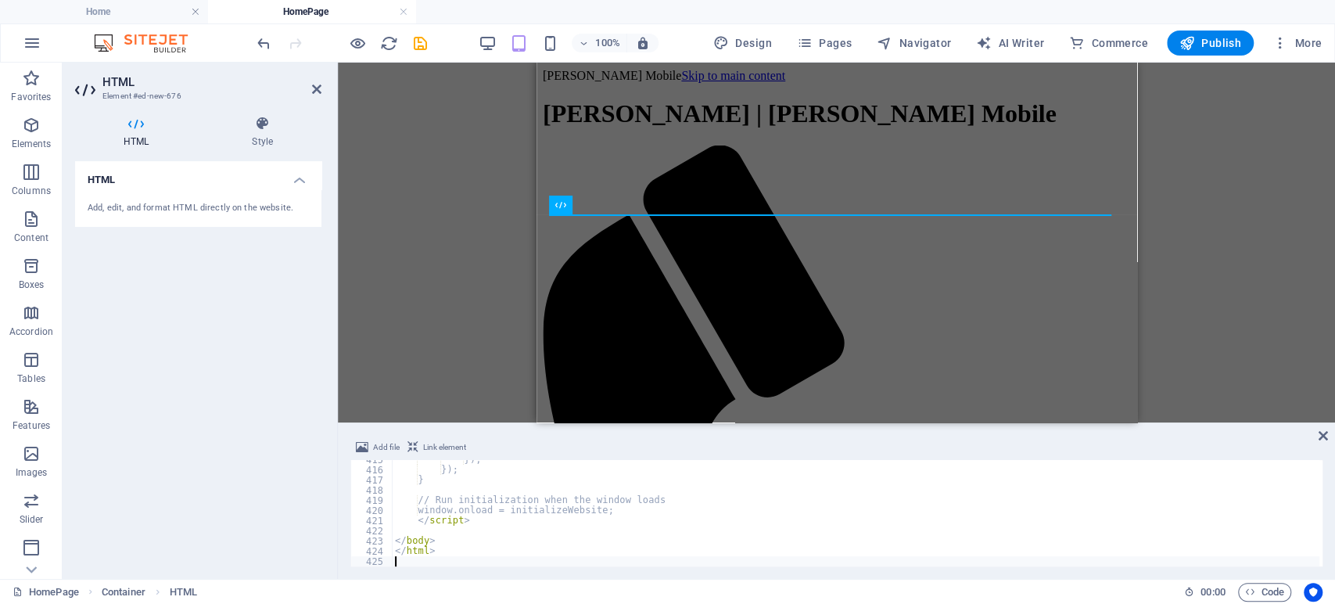
scroll to position [4213, 0]
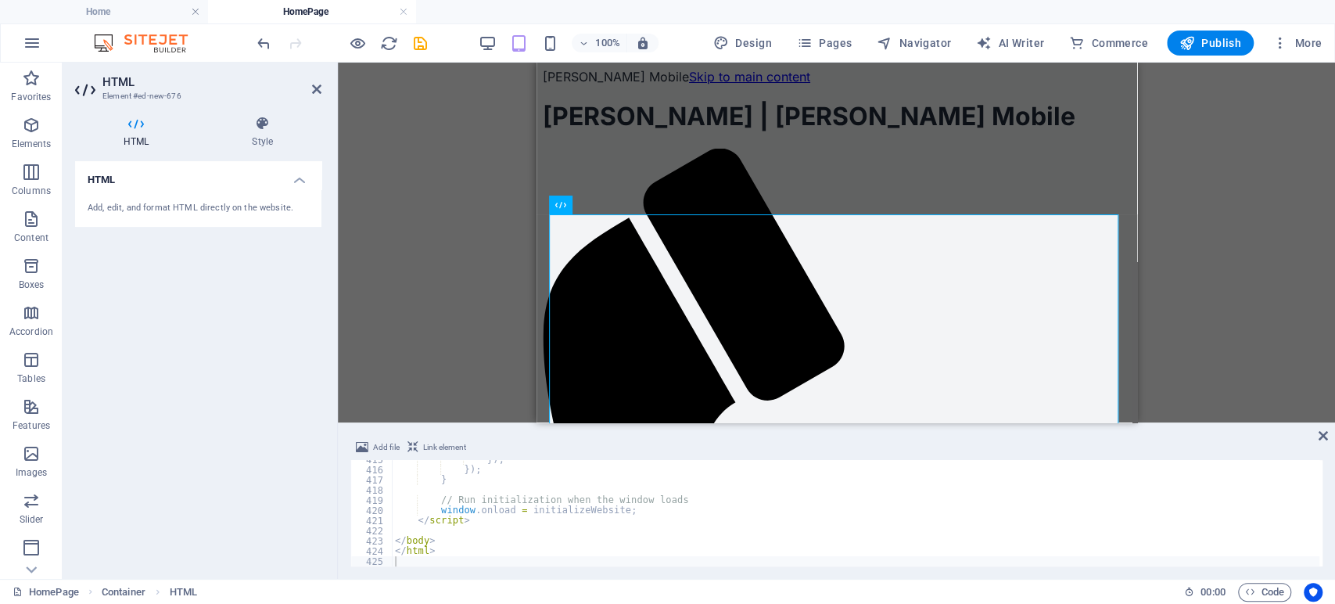
click at [269, 399] on div "HTML Add, edit, and format HTML directly on the website." at bounding box center [198, 363] width 246 height 405
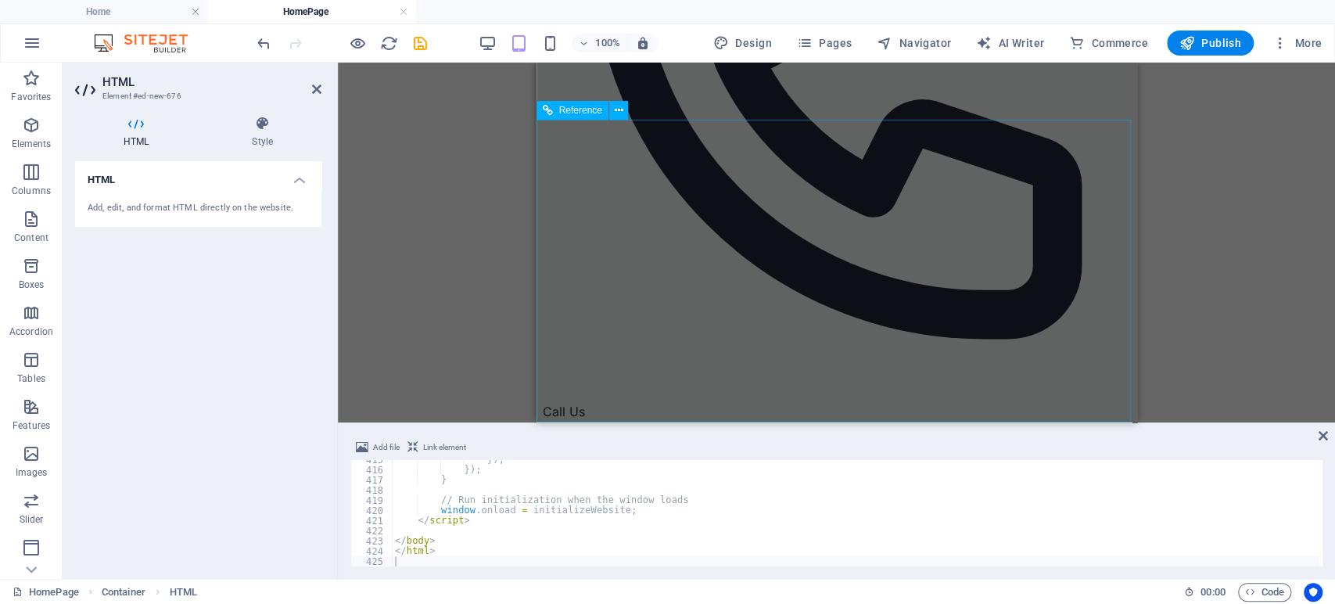
scroll to position [4116, 0]
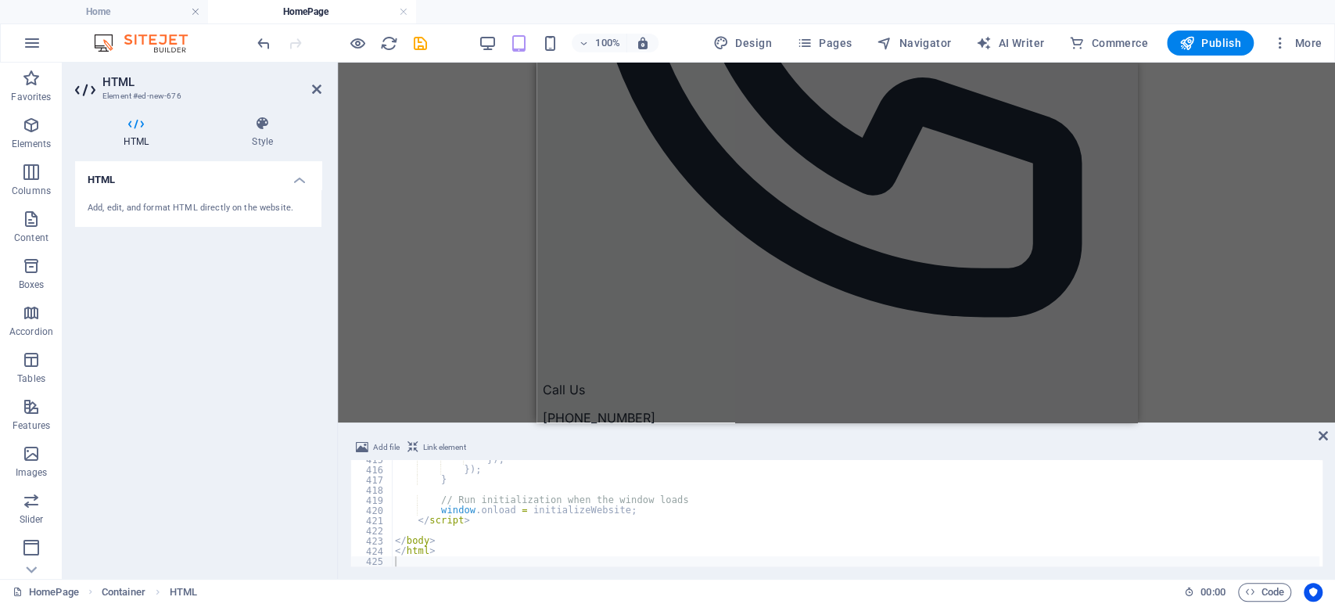
click at [435, 263] on div "Container Container Placeholder Reference HTML Reference" at bounding box center [836, 243] width 997 height 360
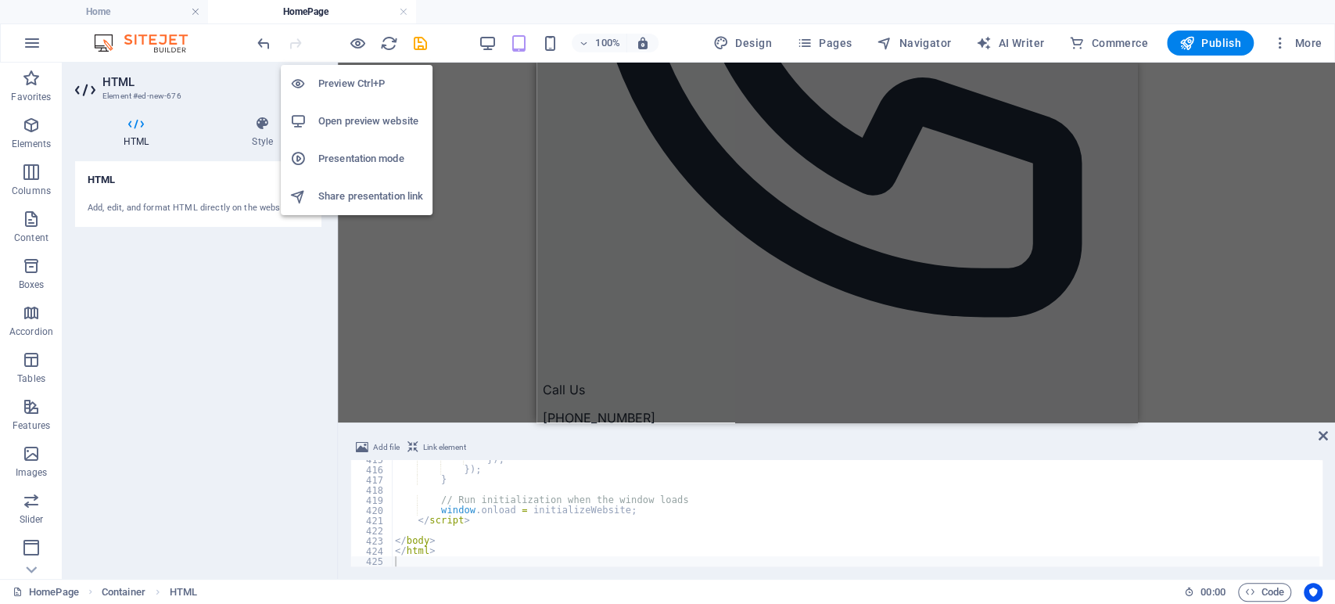
click at [349, 149] on h6 "Presentation mode" at bounding box center [370, 158] width 105 height 19
click at [353, 113] on h6 "Open preview website" at bounding box center [370, 121] width 105 height 19
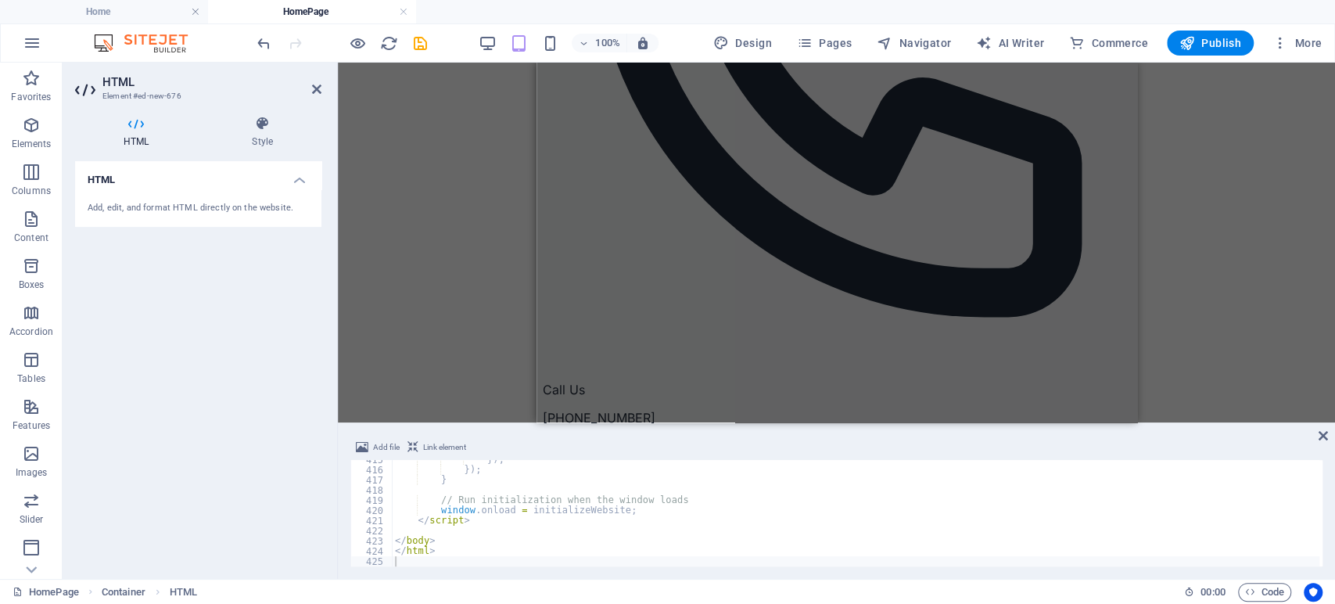
click at [480, 325] on div "Container Container Placeholder Reference HTML Reference" at bounding box center [836, 243] width 997 height 360
click at [437, 447] on span "Link element" at bounding box center [444, 447] width 43 height 19
click at [382, 445] on span "Add file" at bounding box center [386, 447] width 27 height 19
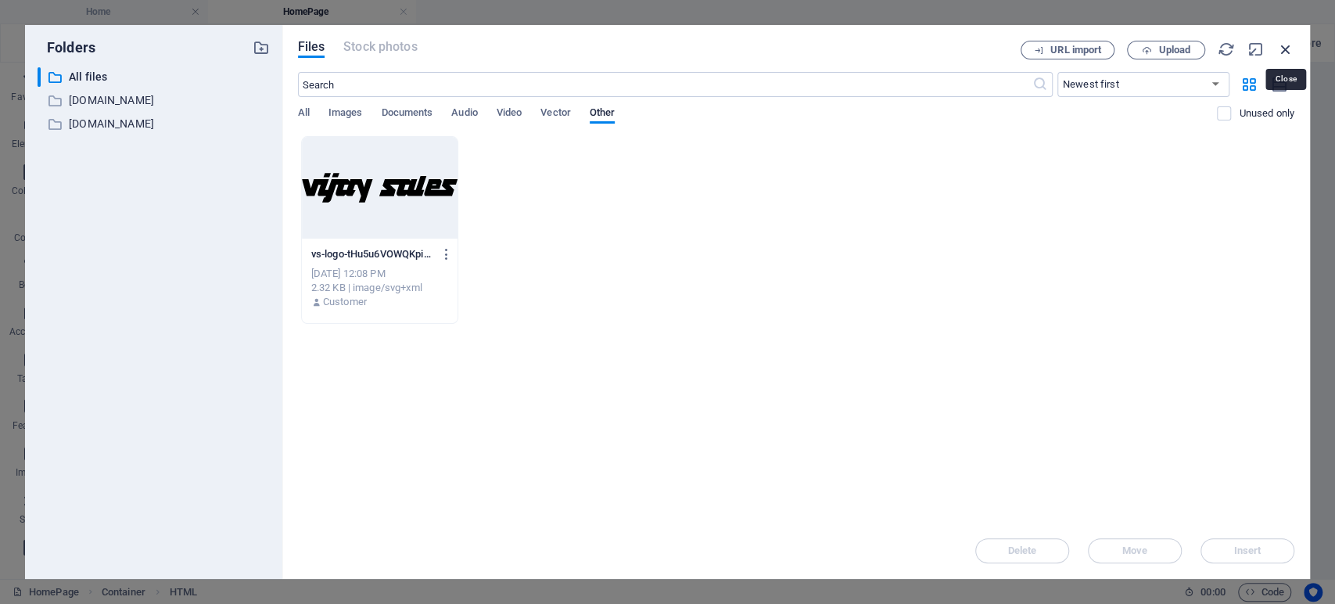
click at [1283, 45] on icon "button" at bounding box center [1285, 49] width 17 height 17
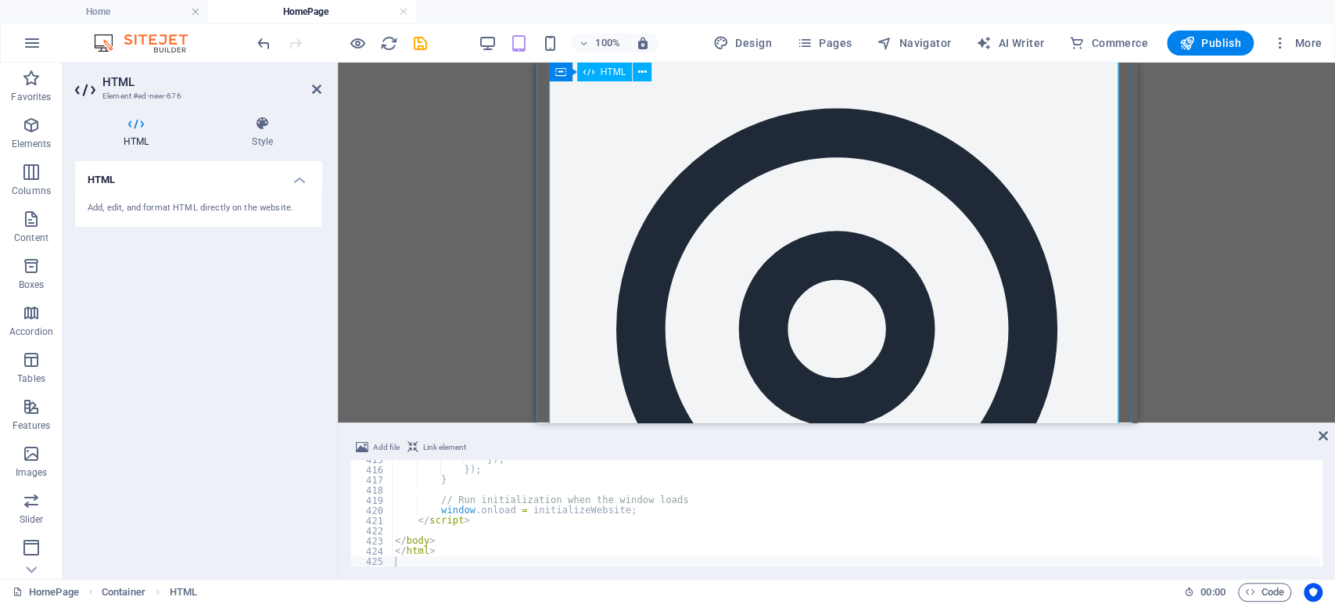
scroll to position [4116, 0]
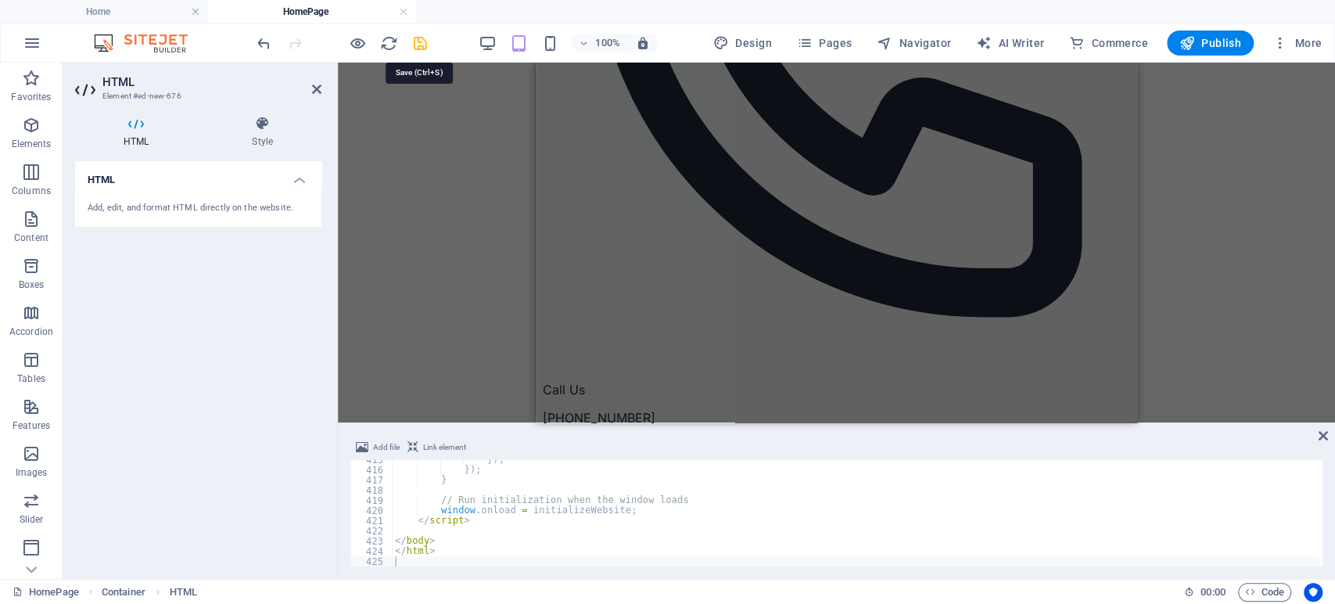
click at [417, 50] on icon "save" at bounding box center [420, 43] width 18 height 18
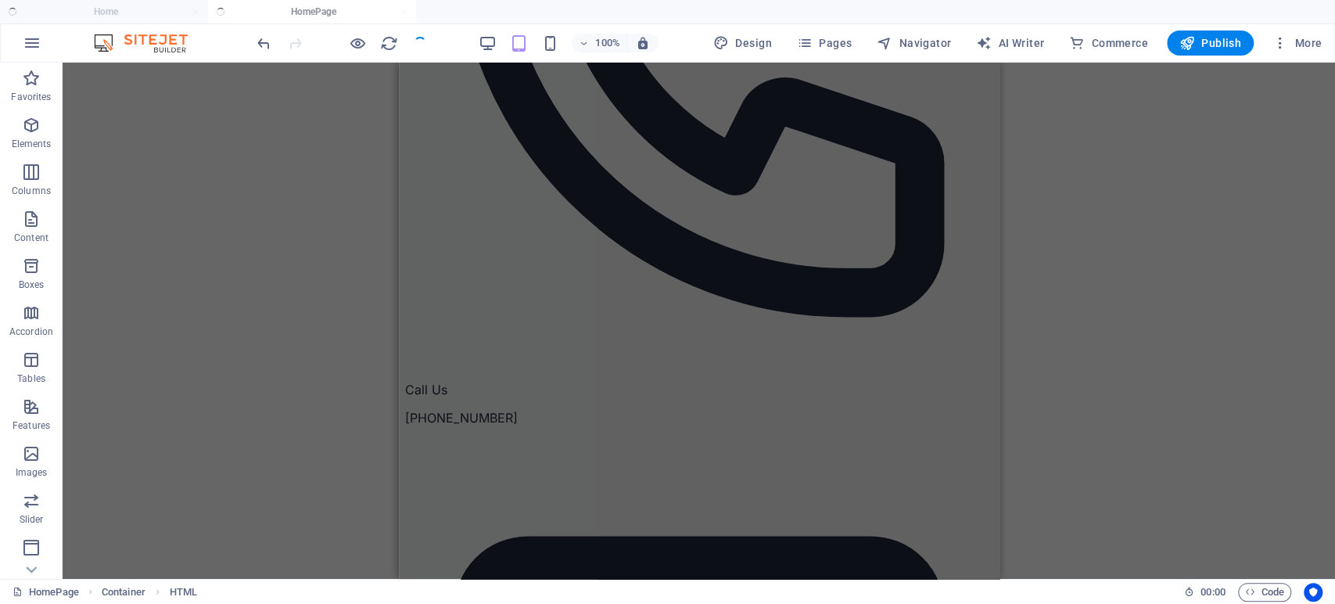
scroll to position [1951, 0]
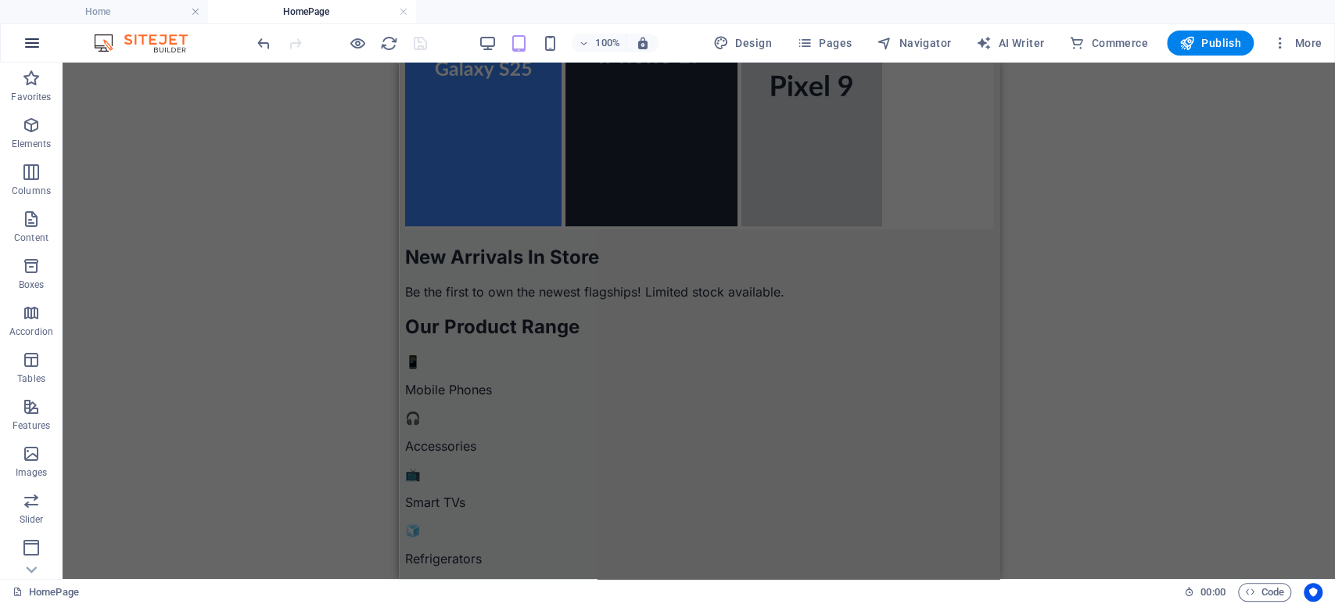
click at [34, 29] on button "button" at bounding box center [32, 43] width 38 height 38
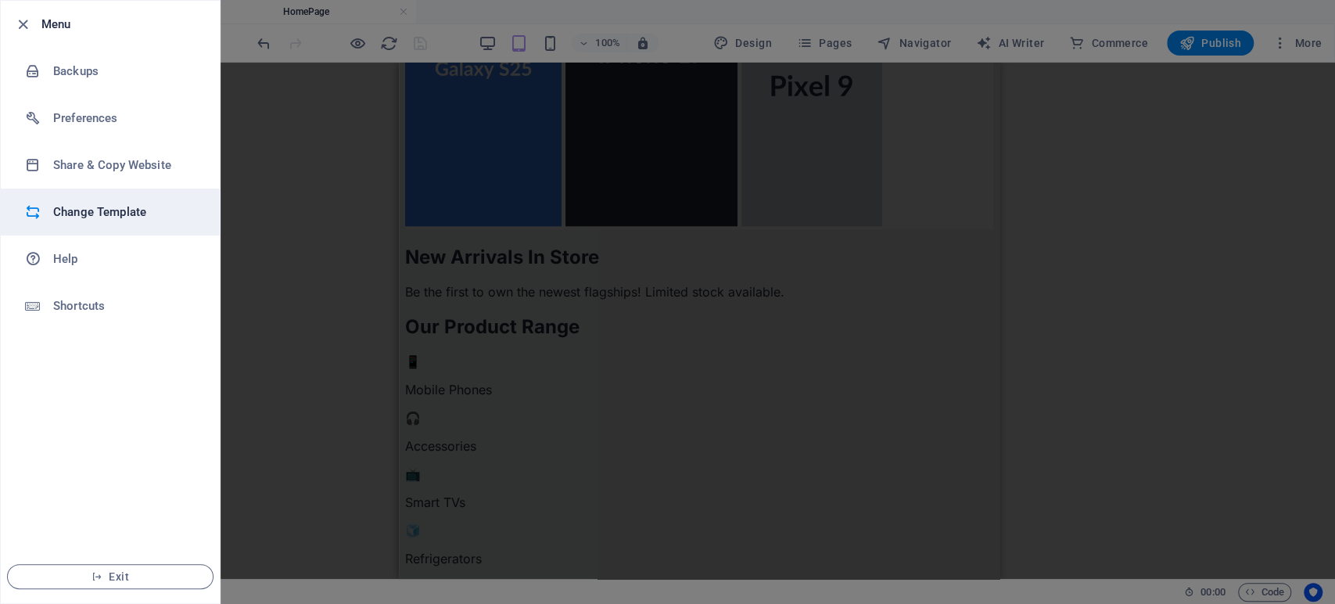
click at [59, 208] on h6 "Change Template" at bounding box center [125, 211] width 145 height 19
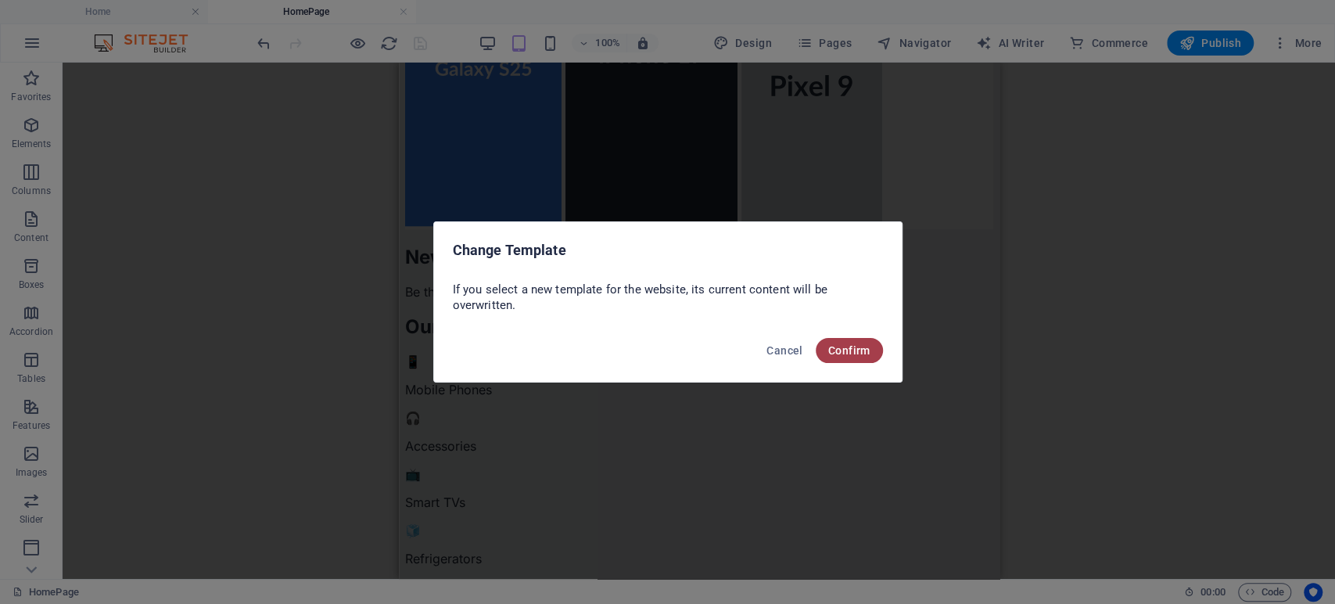
click at [857, 338] on button "Confirm" at bounding box center [848, 350] width 67 height 25
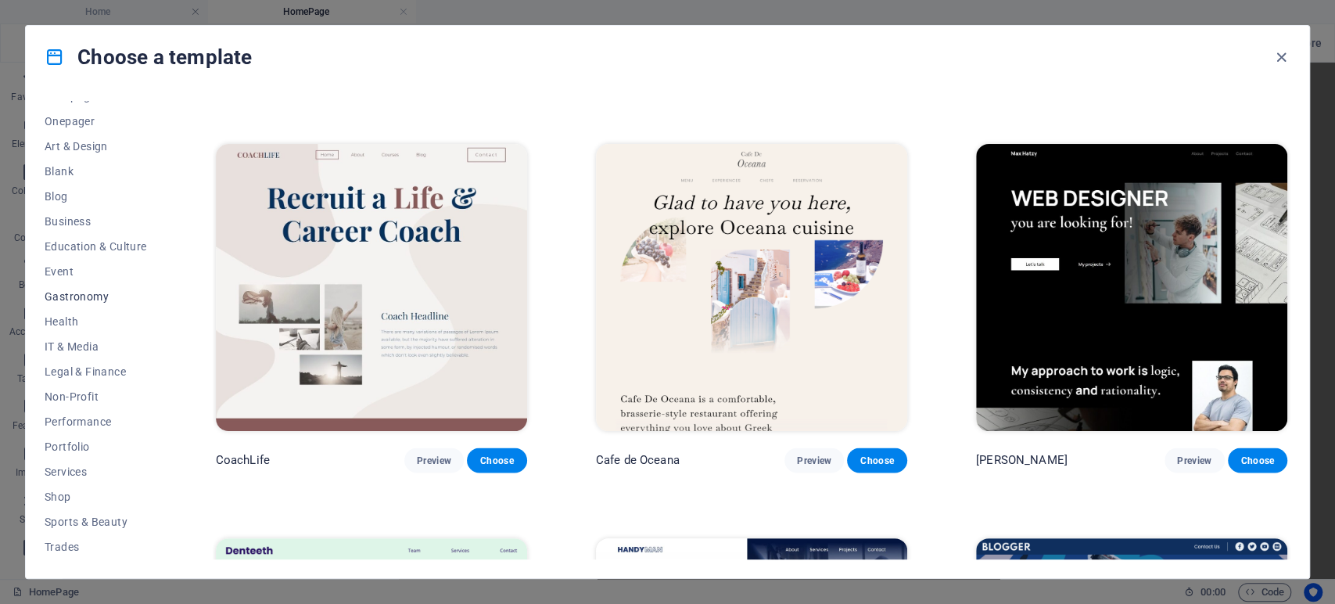
scroll to position [192, 0]
click at [63, 443] on span "Shop" at bounding box center [96, 447] width 102 height 13
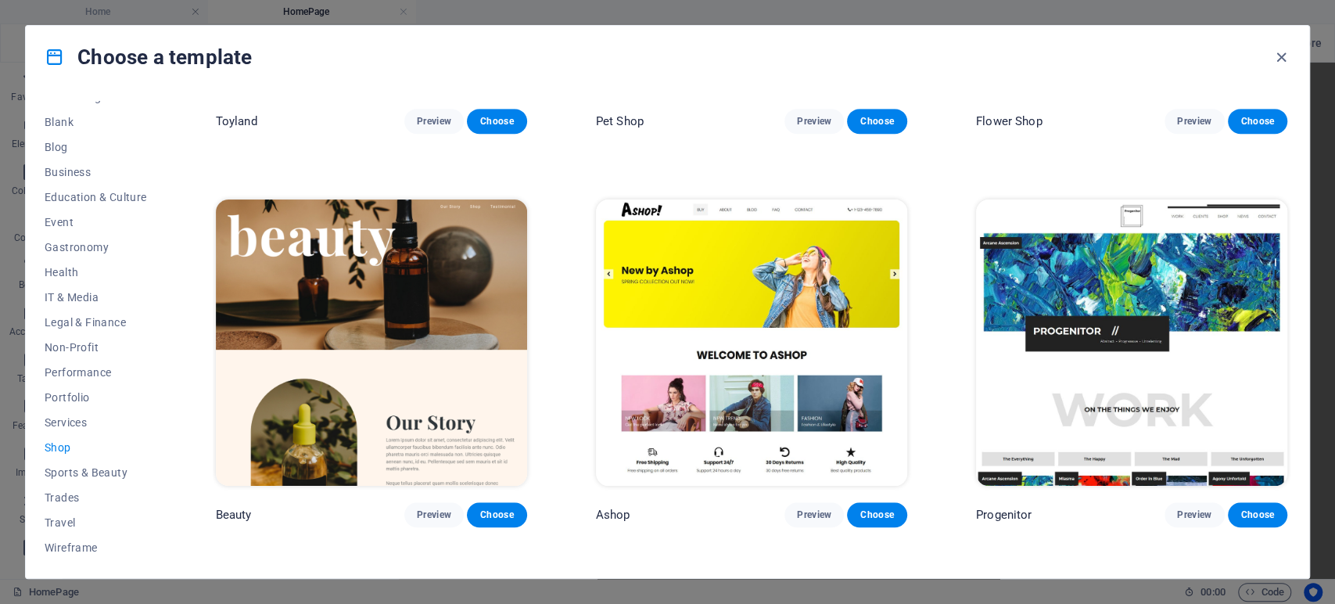
scroll to position [729, 0]
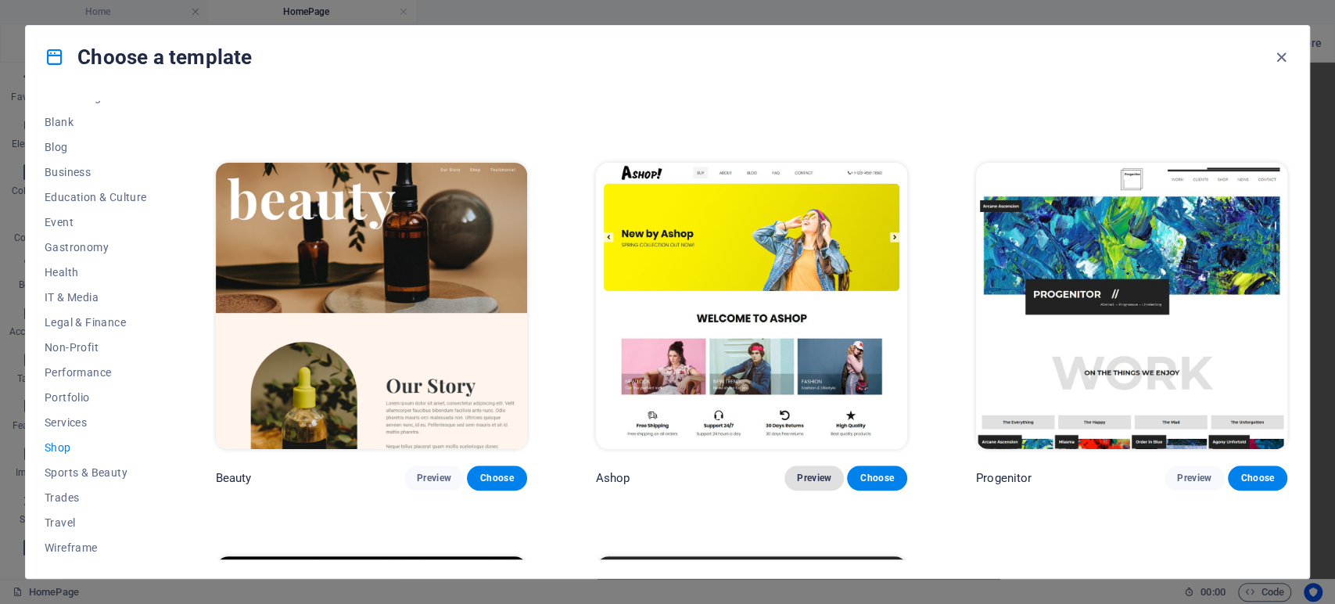
click at [819, 478] on button "Preview" at bounding box center [813, 477] width 59 height 25
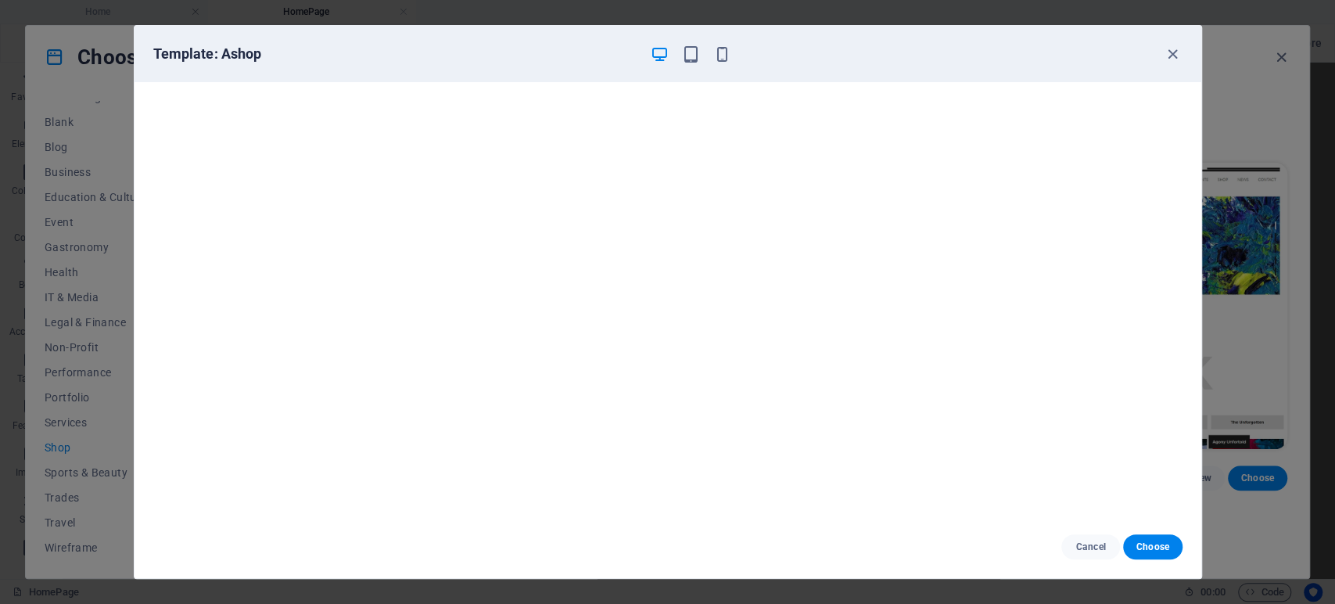
scroll to position [0, 0]
